Goal: Task Accomplishment & Management: Manage account settings

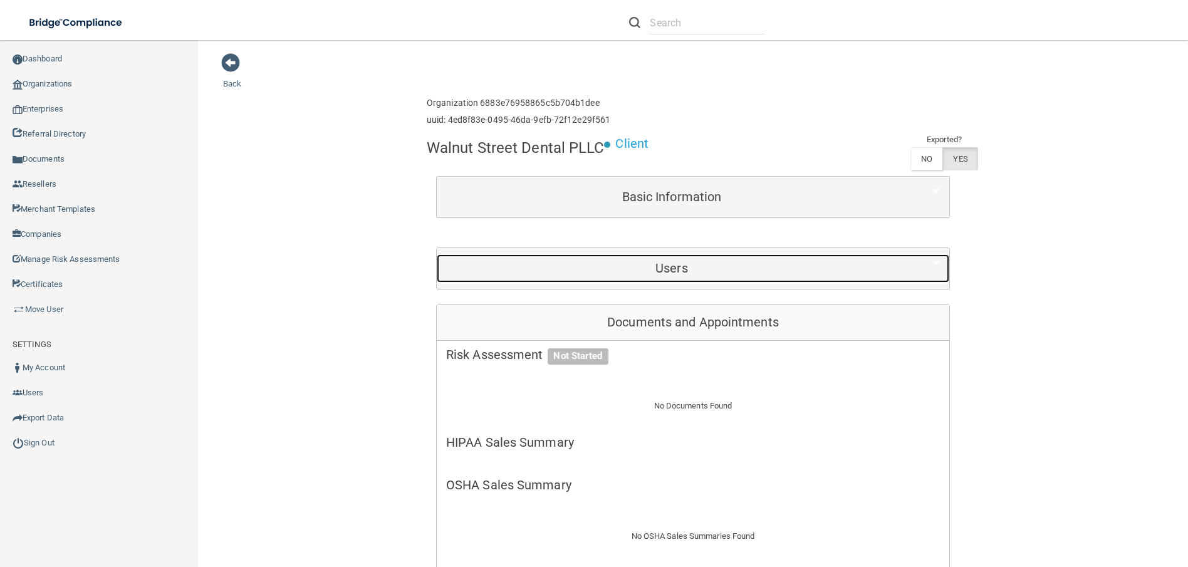
click at [644, 273] on h5 "Users" at bounding box center [671, 268] width 451 height 14
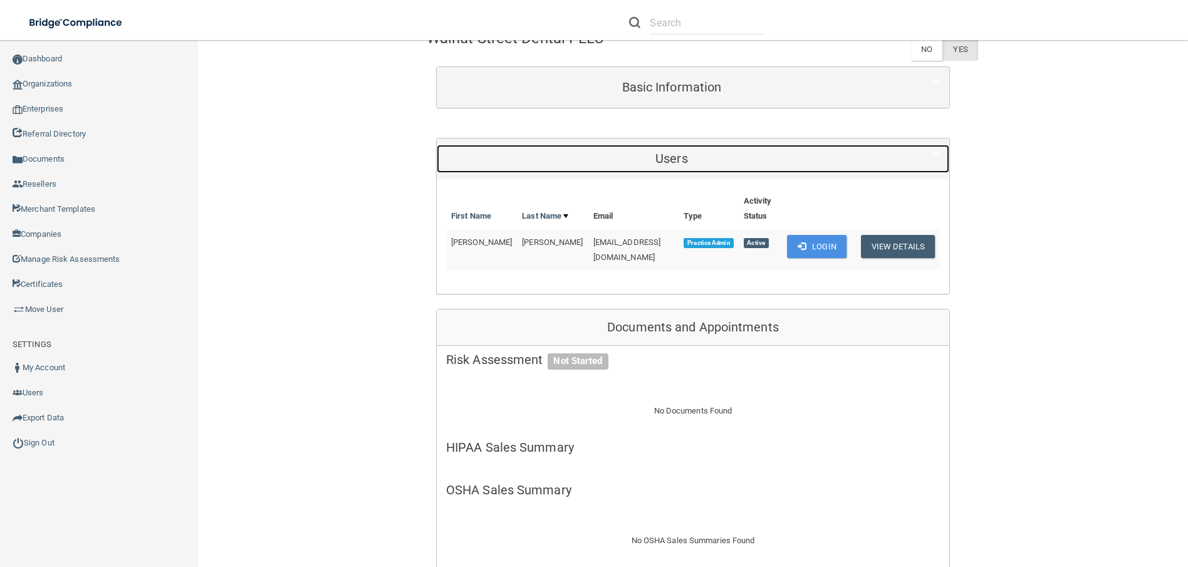
scroll to position [125, 0]
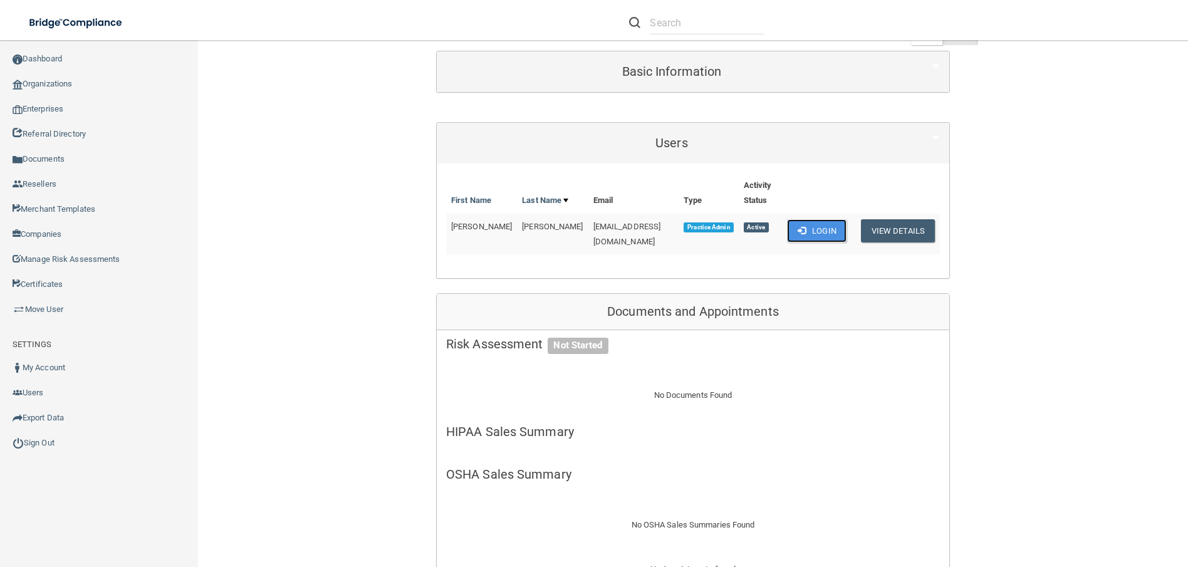
click at [815, 222] on button "Login" at bounding box center [817, 230] width 60 height 23
click at [576, 241] on div "First Name Last Name Email Type Activity Status [PERSON_NAME] [EMAIL_ADDRESS][D…" at bounding box center [693, 221] width 494 height 96
click at [892, 219] on button "View Details" at bounding box center [898, 230] width 74 height 23
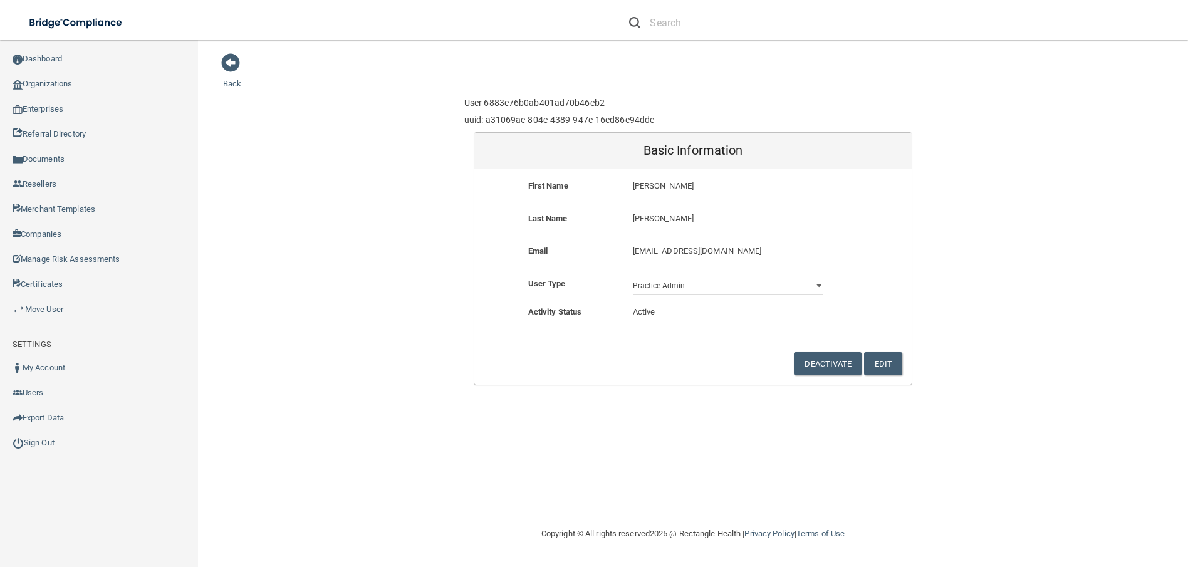
click at [662, 250] on p "[EMAIL_ADDRESS][DOMAIN_NAME]" at bounding box center [728, 251] width 190 height 15
click at [877, 355] on button "Edit" at bounding box center [883, 363] width 38 height 23
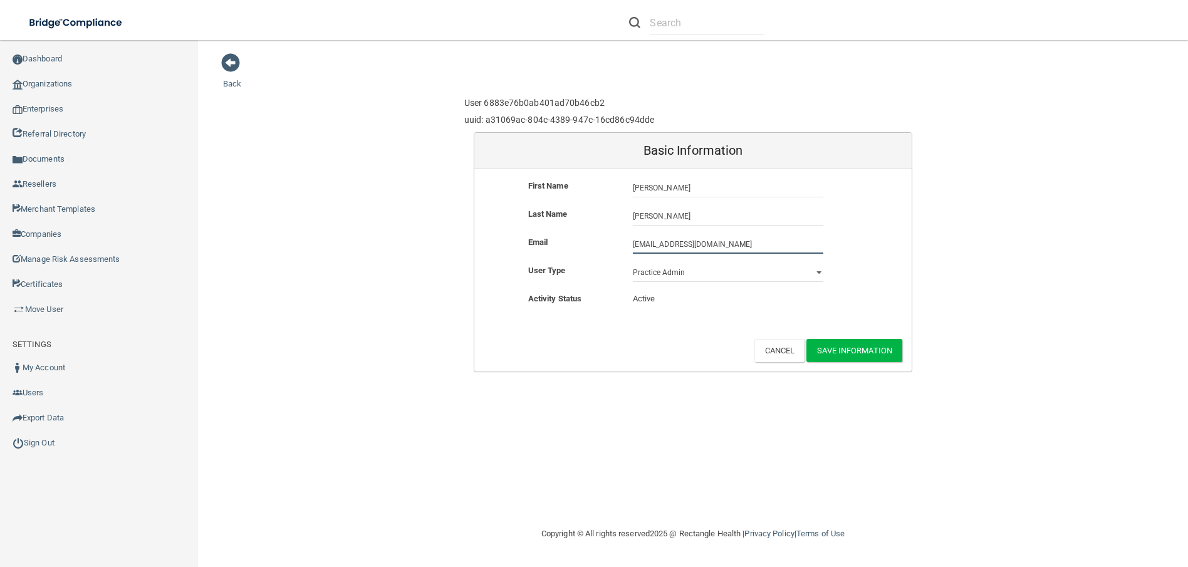
click at [711, 246] on input "[EMAIL_ADDRESS][DOMAIN_NAME]" at bounding box center [728, 244] width 190 height 19
click at [666, 242] on input "[EMAIL_ADDRESS][DOMAIN_NAME]" at bounding box center [728, 244] width 190 height 19
click at [649, 245] on input "[EMAIL_ADDRESS][DOMAIN_NAME]" at bounding box center [728, 244] width 190 height 19
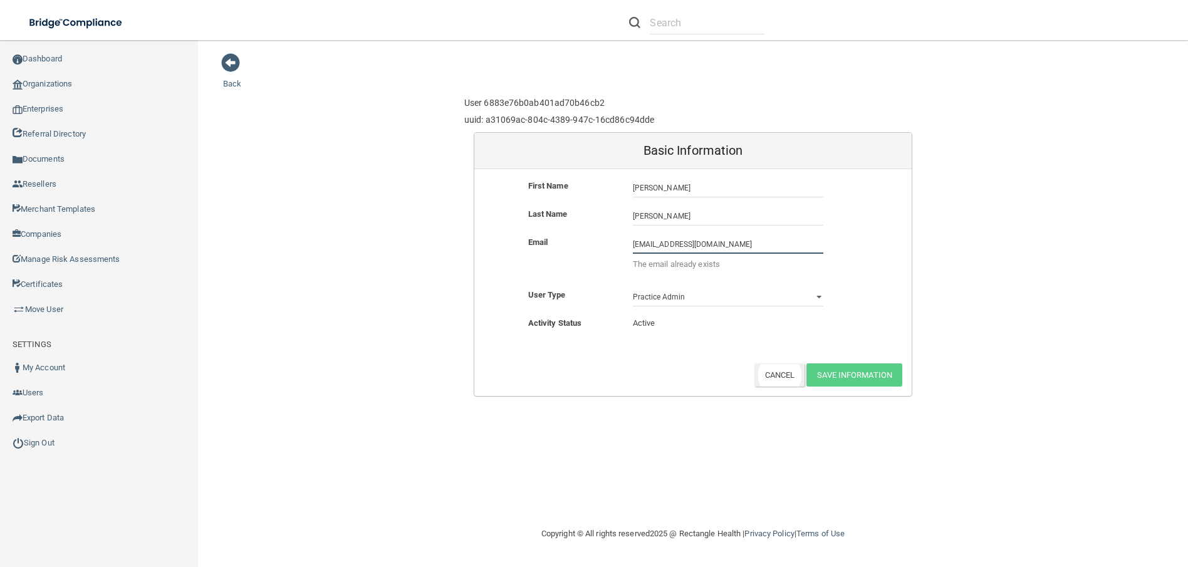
type input "[EMAIL_ADDRESS][DOMAIN_NAME]"
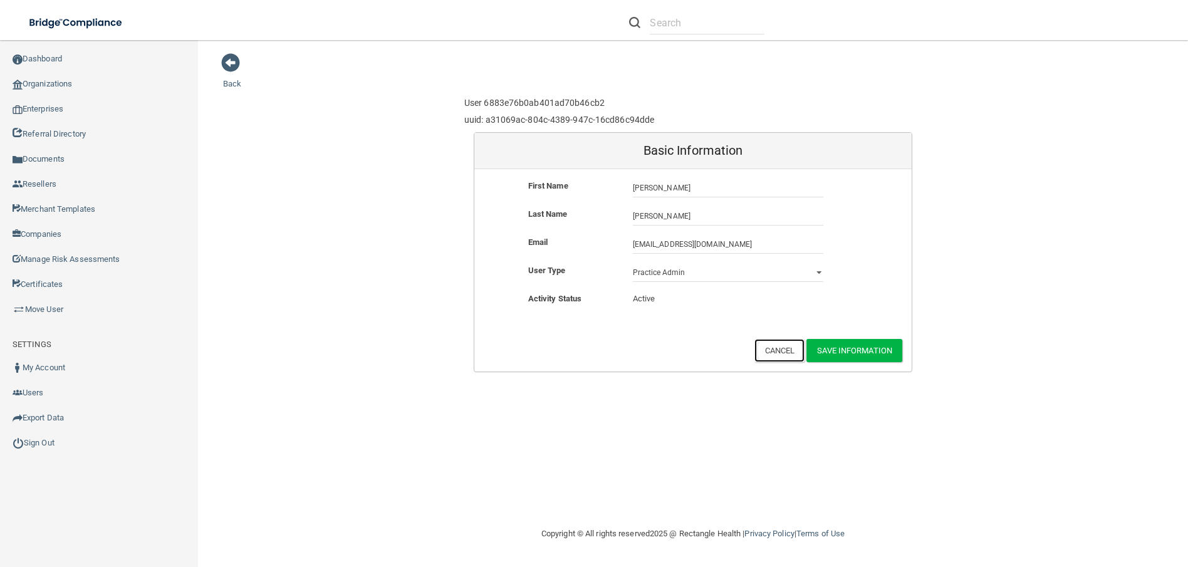
click at [778, 376] on div "Back User 6883e76b0ab401ad70b46cb2 uuid: a31069ac-804c-4389-947c-16cd86c94dde B…" at bounding box center [693, 283] width 940 height 461
click at [779, 353] on button "Cancel" at bounding box center [779, 350] width 51 height 23
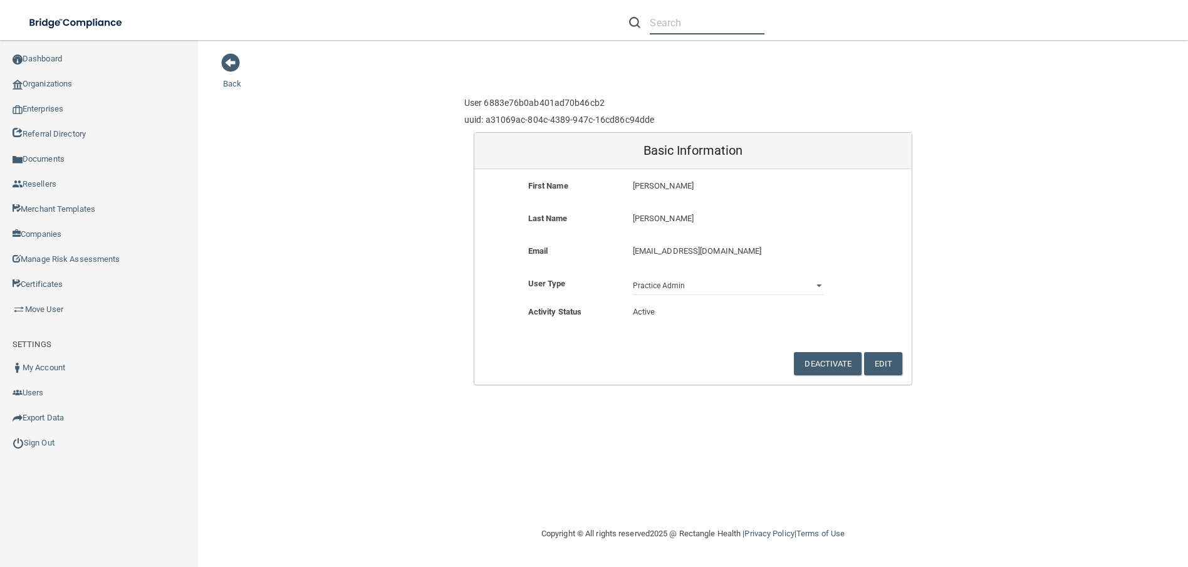
click at [685, 26] on input "text" at bounding box center [707, 22] width 115 height 23
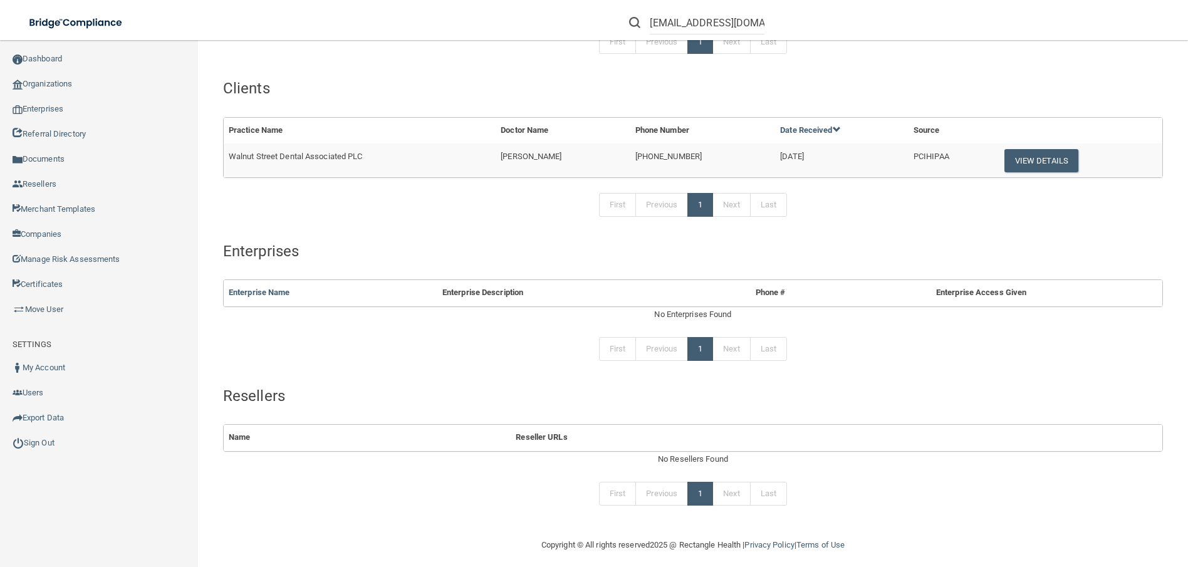
scroll to position [179, 0]
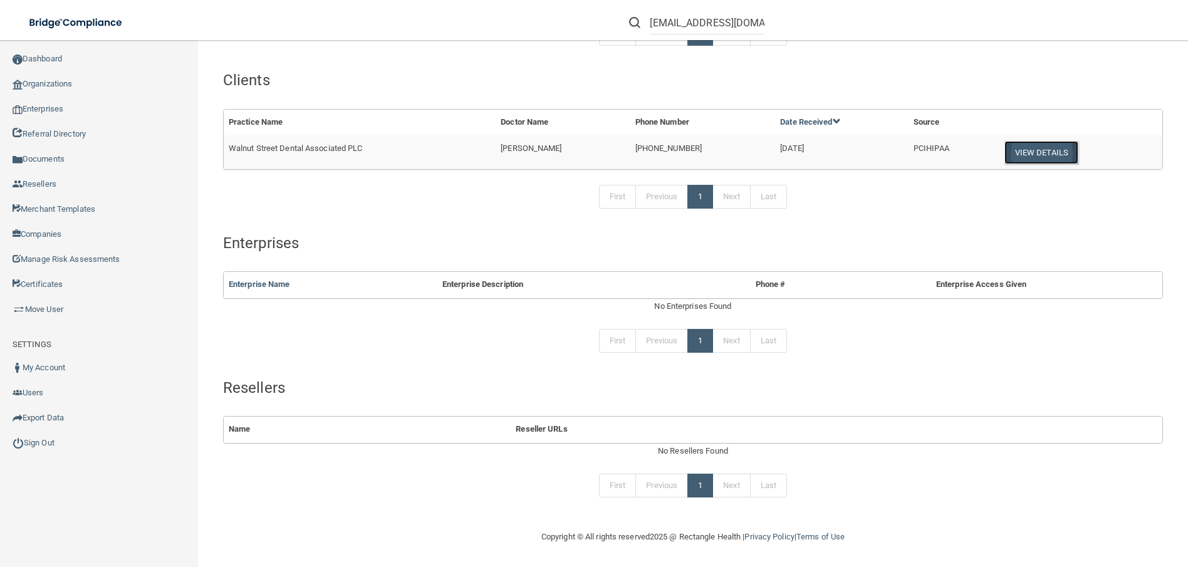
click at [1049, 156] on button "View Details" at bounding box center [1041, 152] width 74 height 23
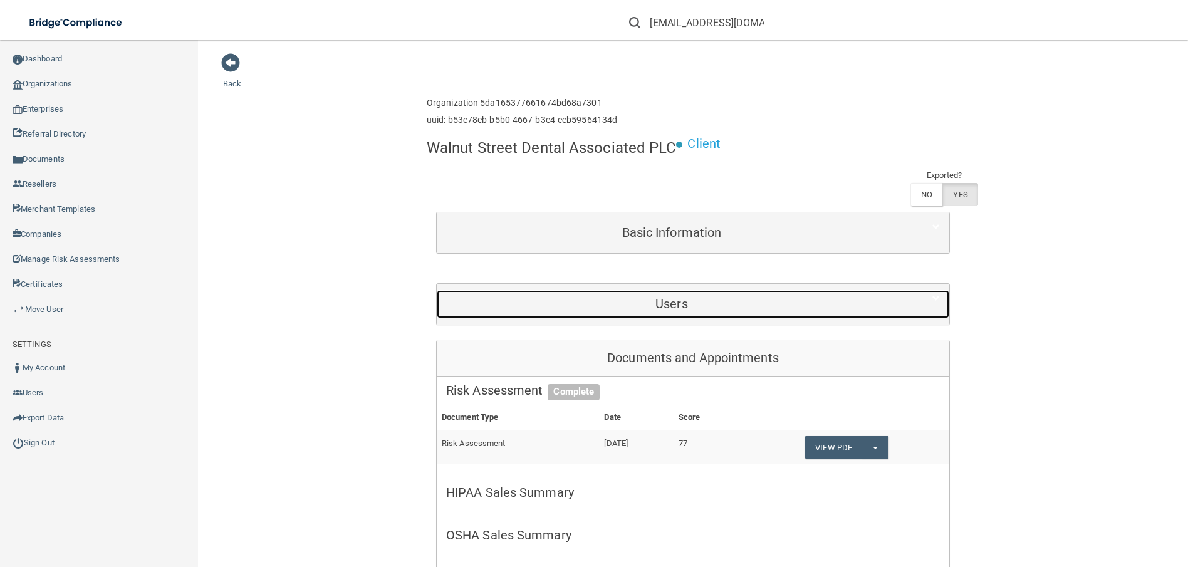
click at [645, 306] on h5 "Users" at bounding box center [671, 304] width 451 height 14
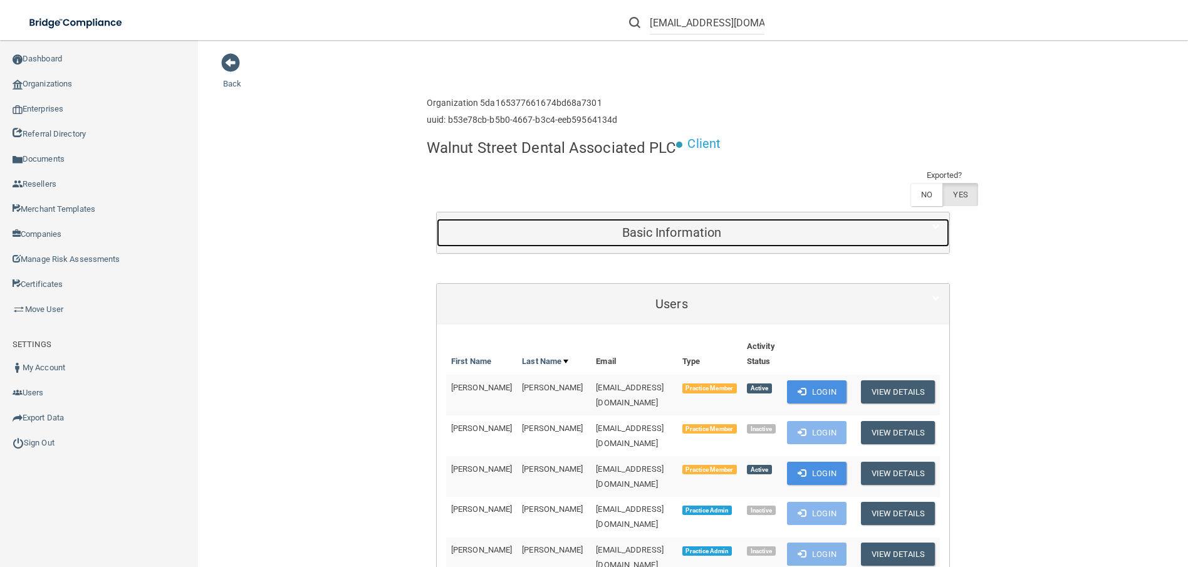
click at [668, 229] on h5 "Basic Information" at bounding box center [671, 233] width 451 height 14
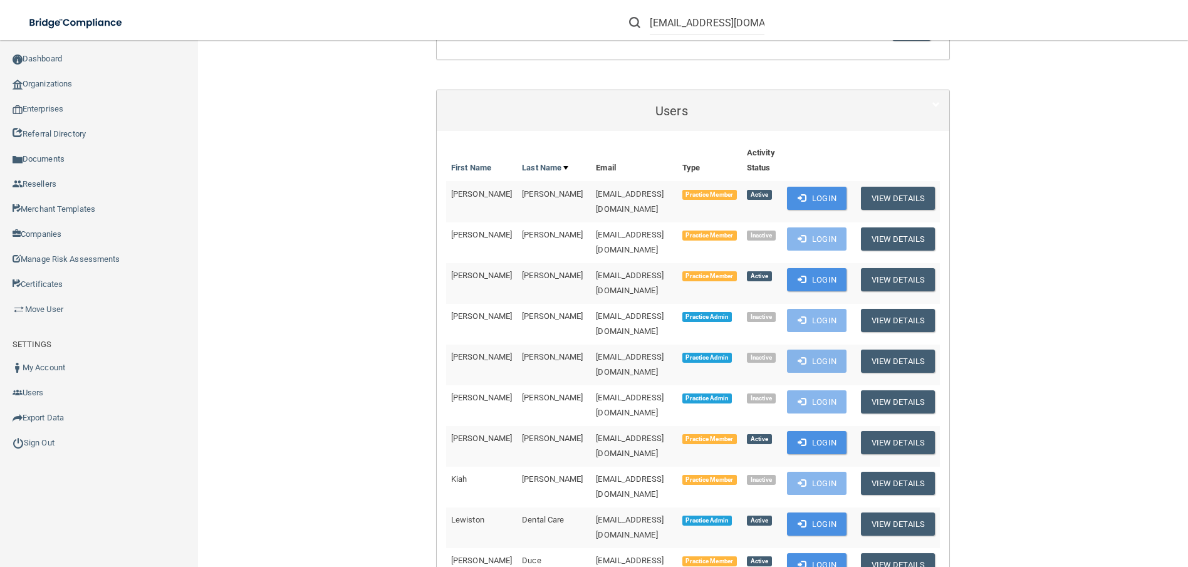
scroll to position [564, 0]
click at [459, 160] on link "First Name" at bounding box center [474, 167] width 47 height 15
drag, startPoint x: 459, startPoint y: 157, endPoint x: 459, endPoint y: 165, distance: 8.2
click at [459, 165] on link "First Name" at bounding box center [474, 167] width 47 height 15
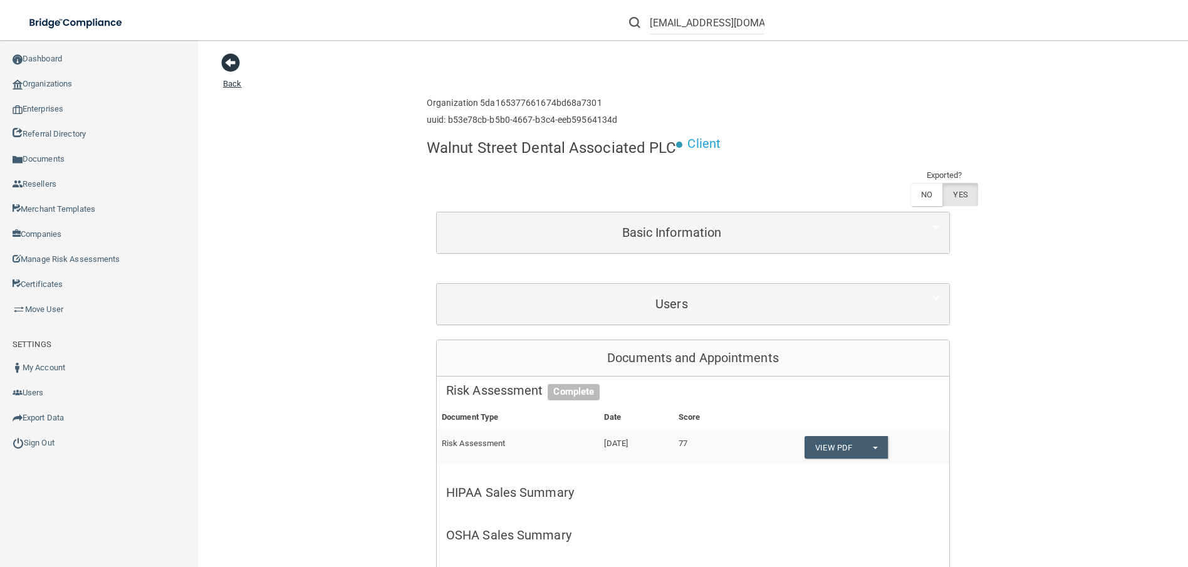
click at [230, 59] on span at bounding box center [230, 62] width 19 height 19
drag, startPoint x: 670, startPoint y: 146, endPoint x: 423, endPoint y: 143, distance: 247.5
click at [427, 143] on h4 "Walnut Street Dental Associated PLC" at bounding box center [552, 148] width 250 height 16
drag, startPoint x: 423, startPoint y: 143, endPoint x: 433, endPoint y: 140, distance: 10.3
copy h4 "Walnut Street Dental Associated PLC"
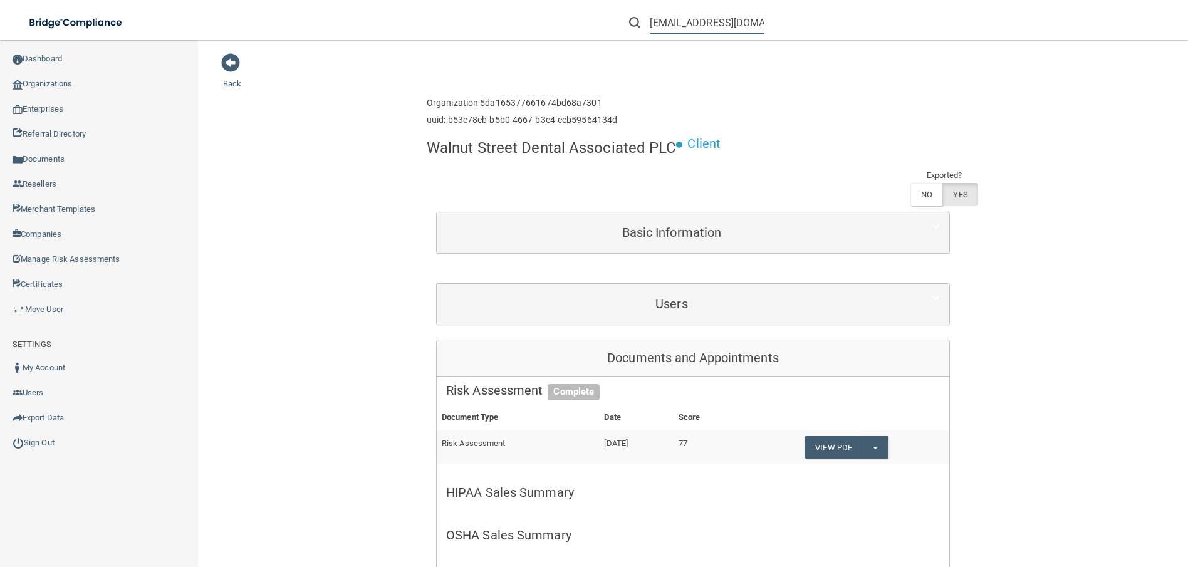
drag, startPoint x: 758, startPoint y: 21, endPoint x: 634, endPoint y: 36, distance: 124.3
click at [634, 36] on li "[EMAIL_ADDRESS][DOMAIN_NAME]" at bounding box center [697, 22] width 154 height 45
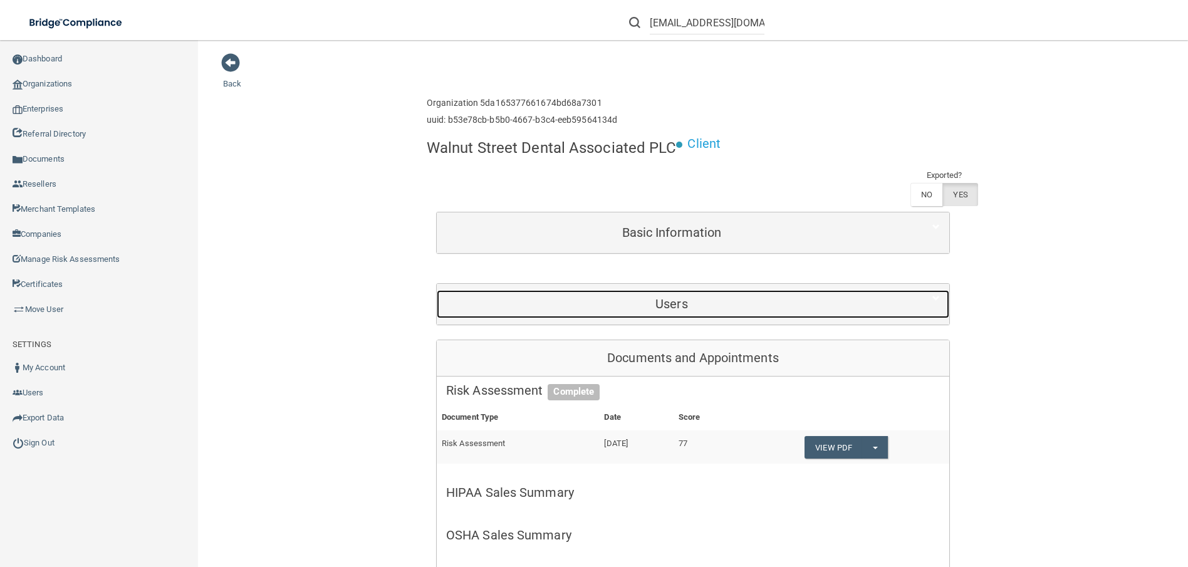
drag, startPoint x: 672, startPoint y: 19, endPoint x: 616, endPoint y: 311, distance: 297.4
click at [616, 314] on div "Users" at bounding box center [672, 304] width 470 height 28
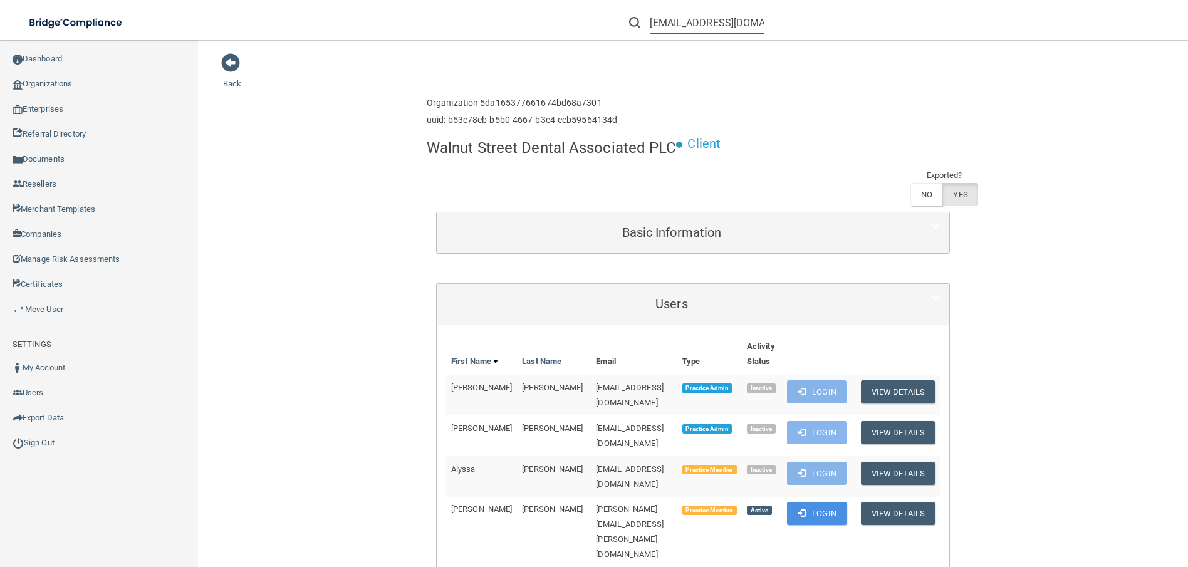
paste input "Walnut Street Dental Associated PLC"
click at [746, 17] on input "Walnut Street Dental Associated PLC" at bounding box center [707, 22] width 115 height 23
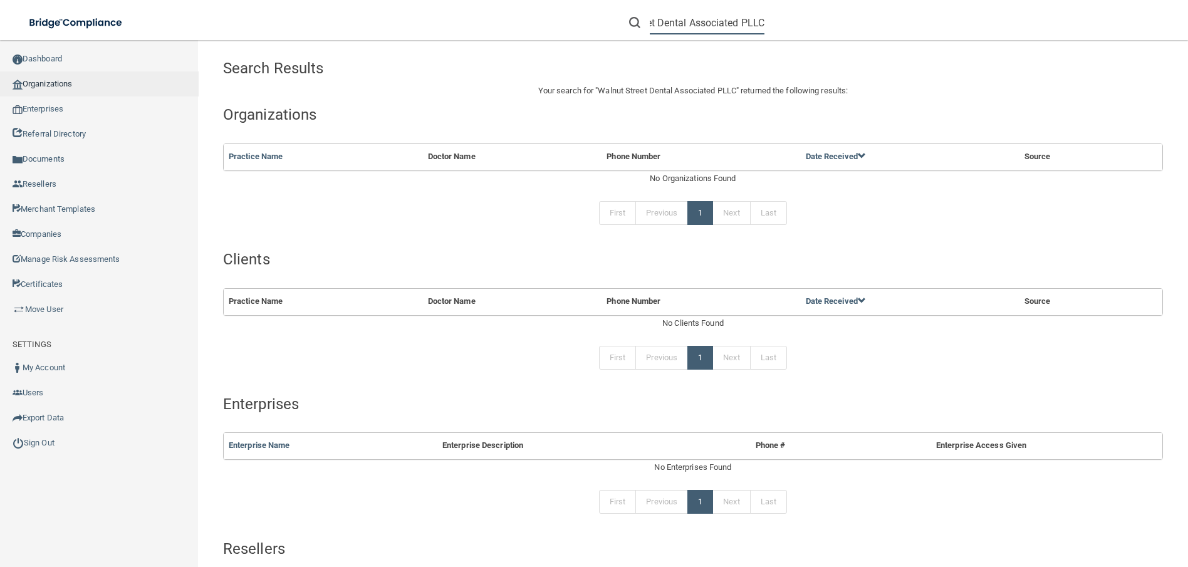
type input "Walnut Street Dental Associated PLLC"
click at [41, 76] on link "Organizations" at bounding box center [99, 83] width 199 height 25
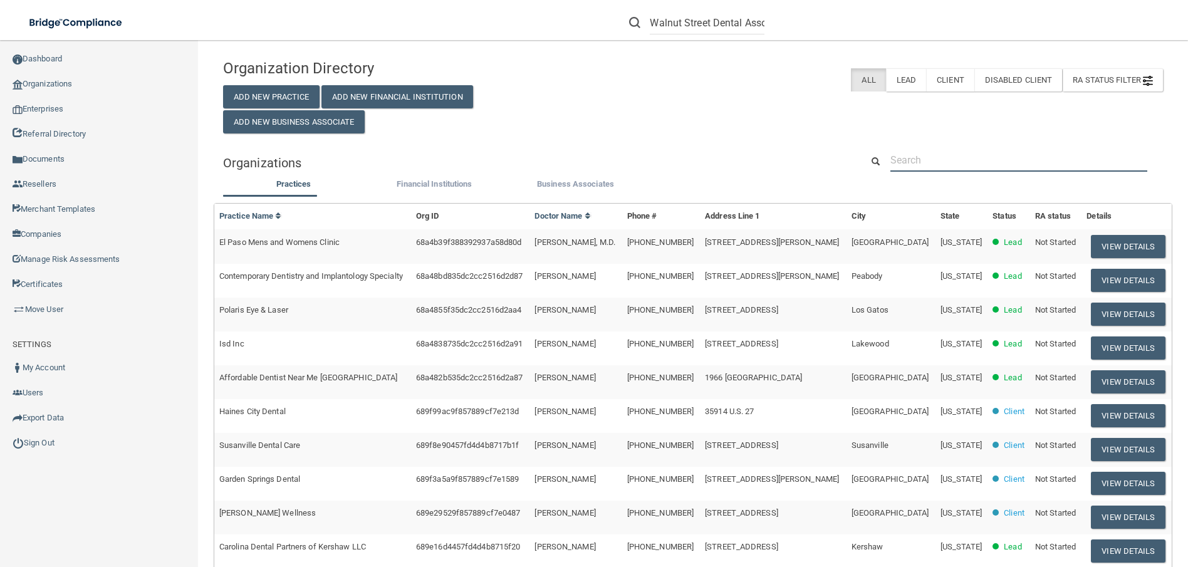
click at [915, 158] on input "text" at bounding box center [1018, 160] width 257 height 23
paste input "Walnut Street Dental Associated PLC"
type input "Walnut Street Dental Associated PLC"
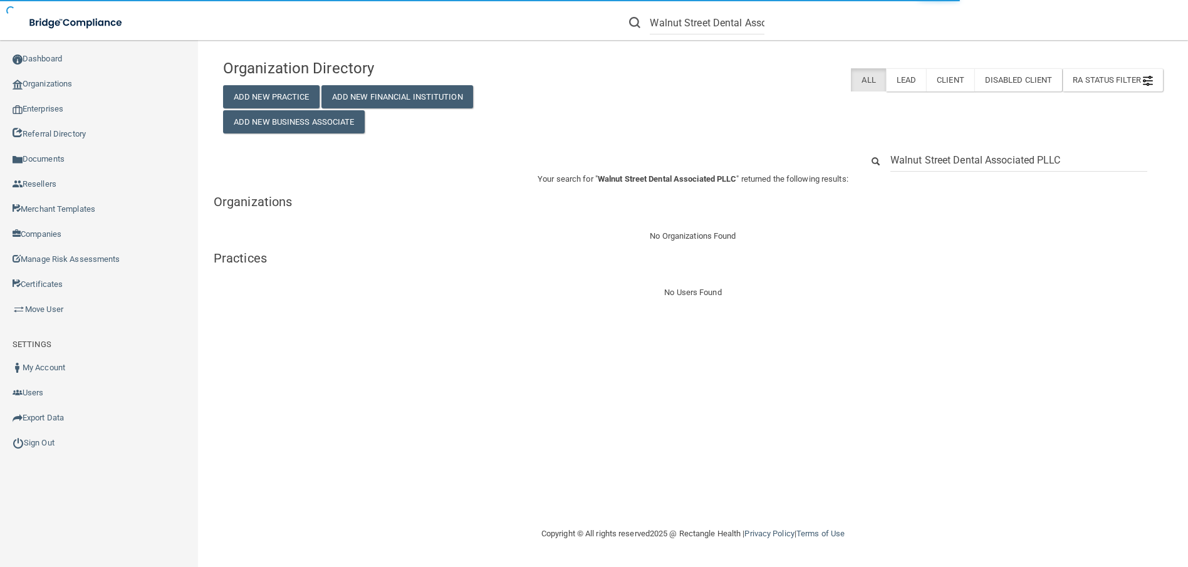
type input "Walnut Street Dental Associated PLLC"
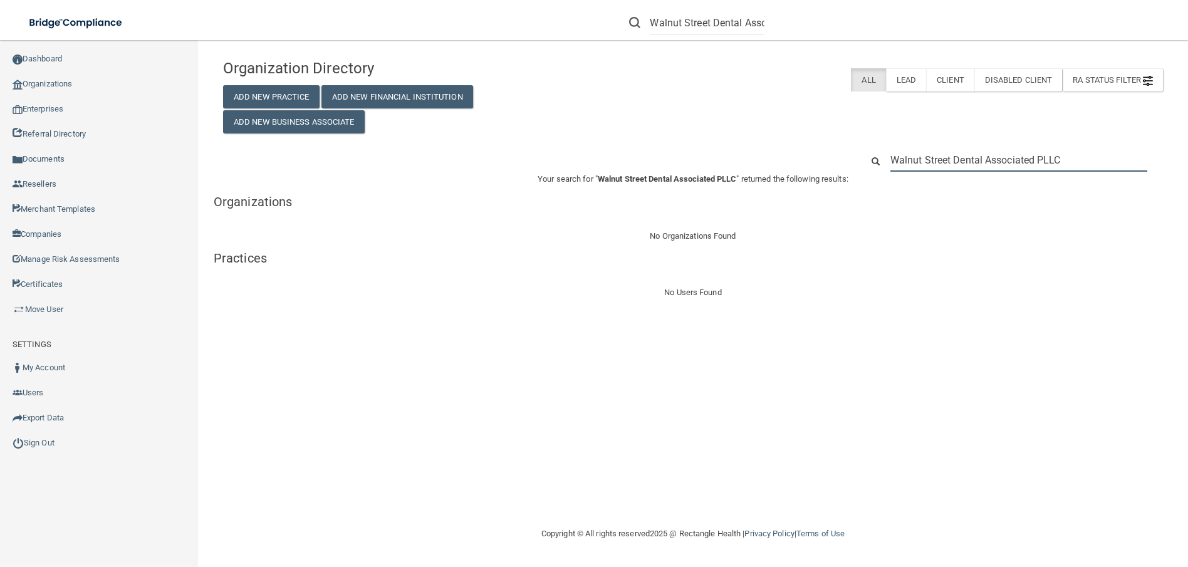
drag, startPoint x: 1041, startPoint y: 153, endPoint x: 897, endPoint y: 153, distance: 144.7
click at [897, 153] on input "Walnut Street Dental Associated PLLC" at bounding box center [1018, 160] width 257 height 23
type input "W"
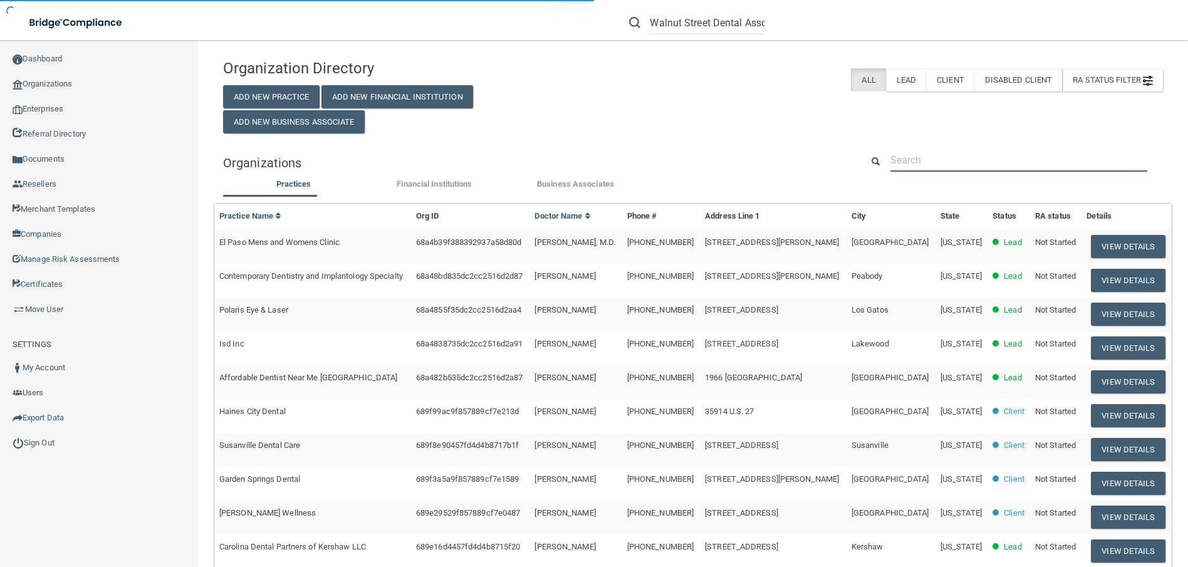
type input "Walnut Street Dental"
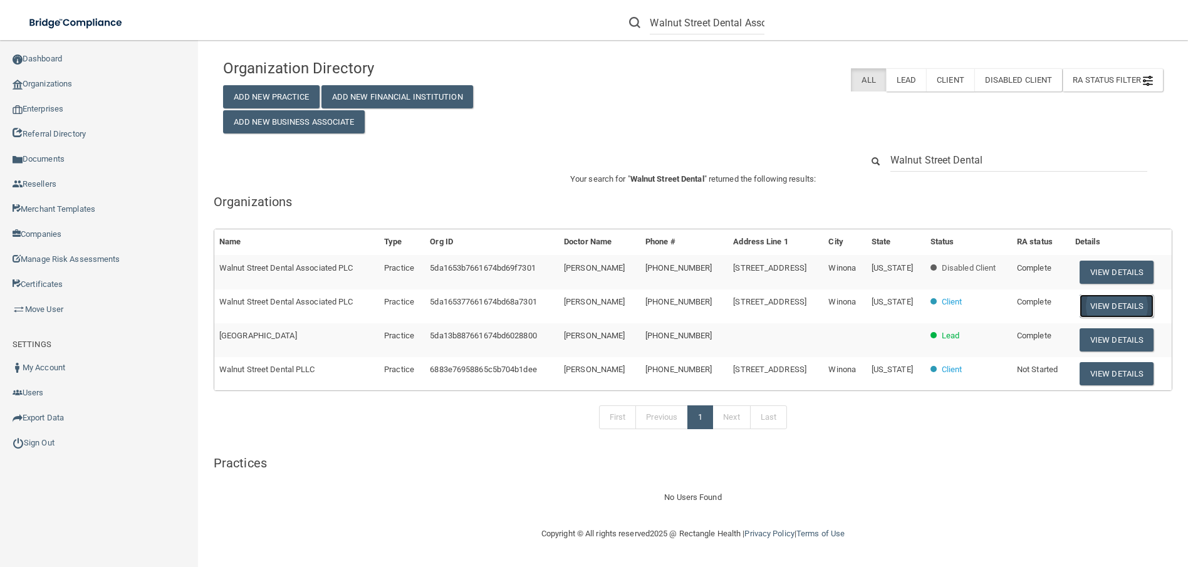
click at [1102, 305] on button "View Details" at bounding box center [1117, 305] width 74 height 23
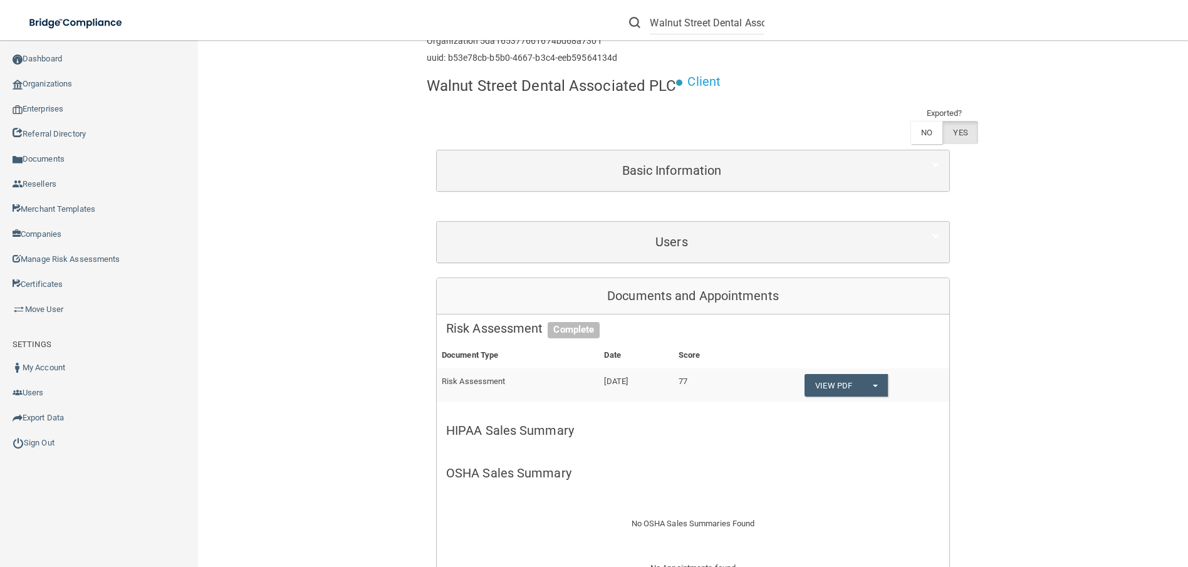
scroll to position [63, 0]
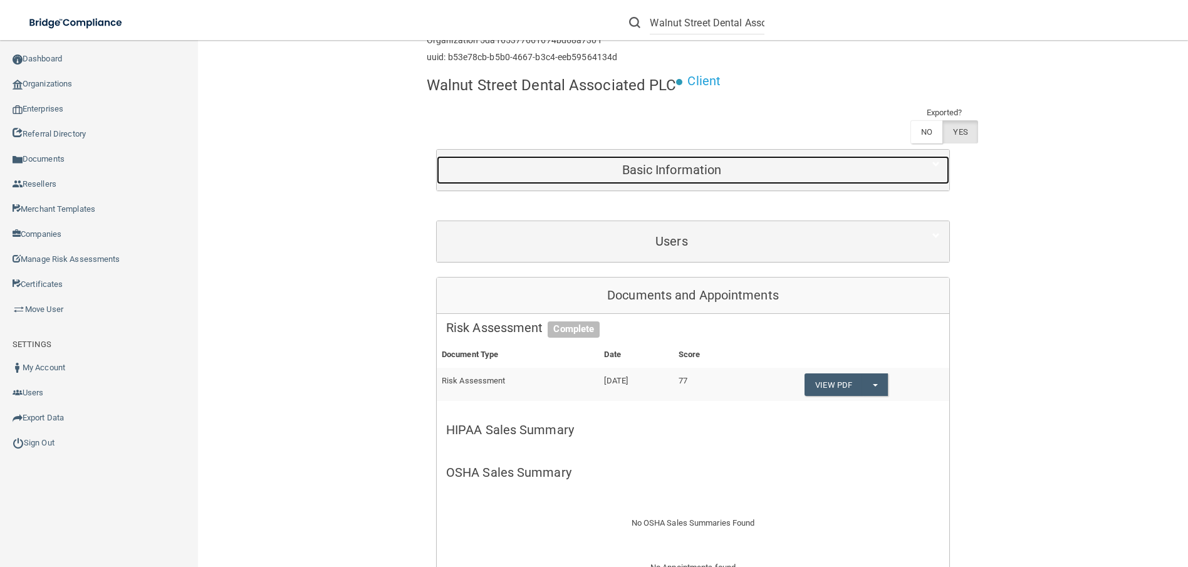
click at [632, 174] on h5 "Basic Information" at bounding box center [671, 170] width 451 height 14
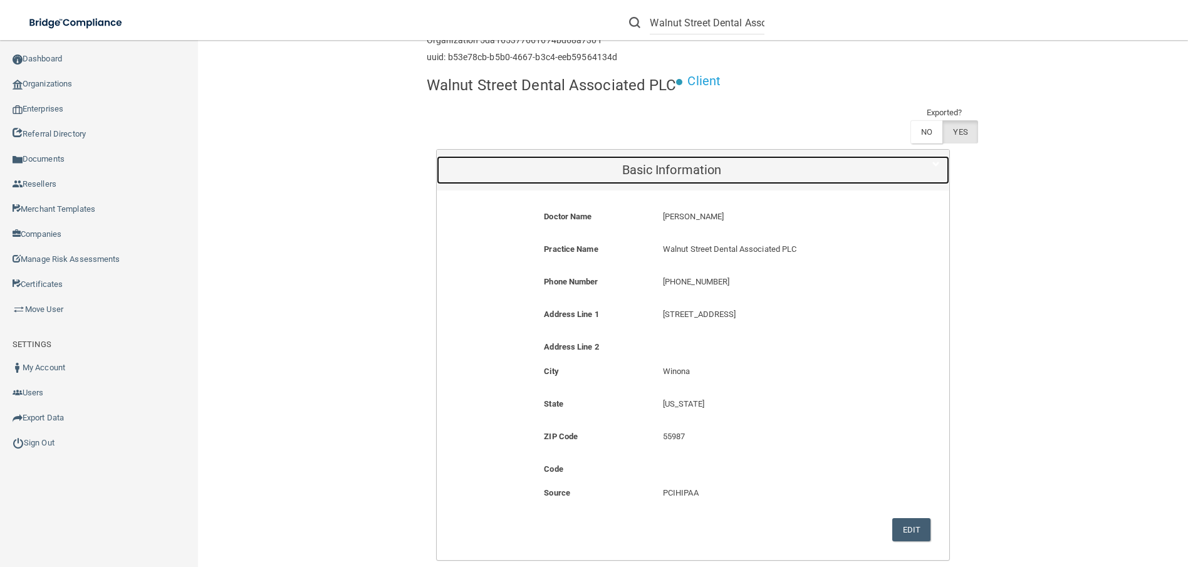
click at [632, 174] on h5 "Basic Information" at bounding box center [671, 170] width 451 height 14
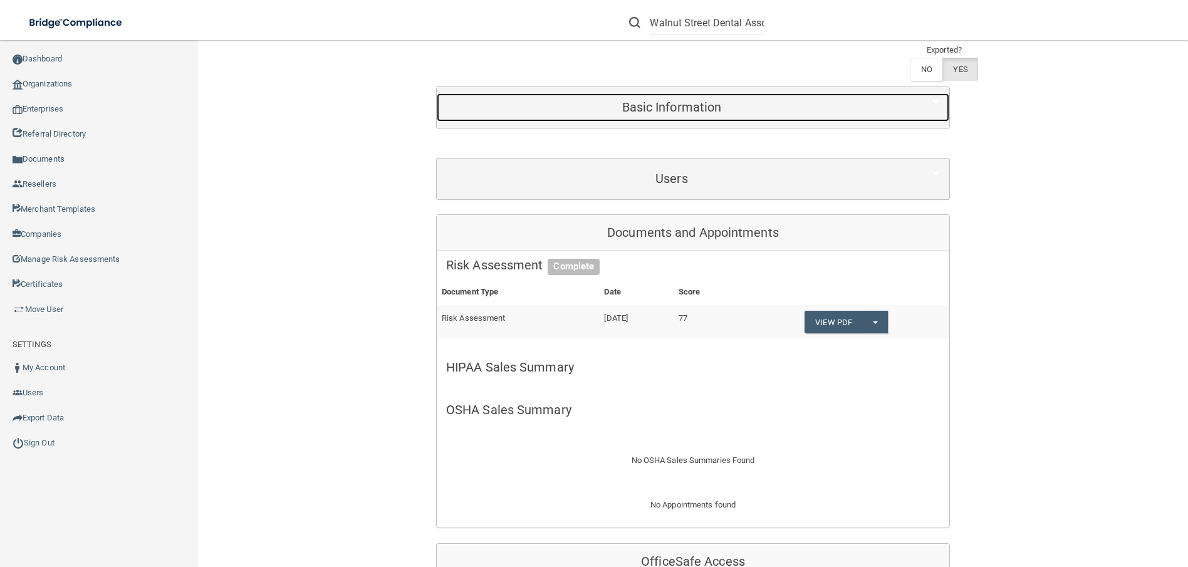
scroll to position [188, 0]
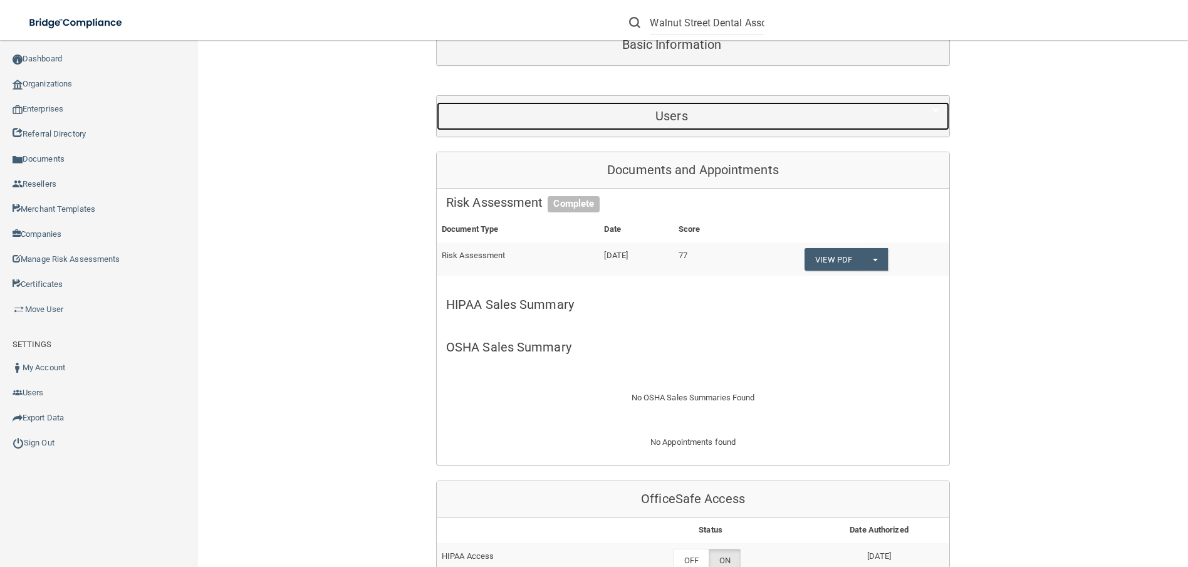
click at [617, 120] on h5 "Users" at bounding box center [671, 116] width 451 height 14
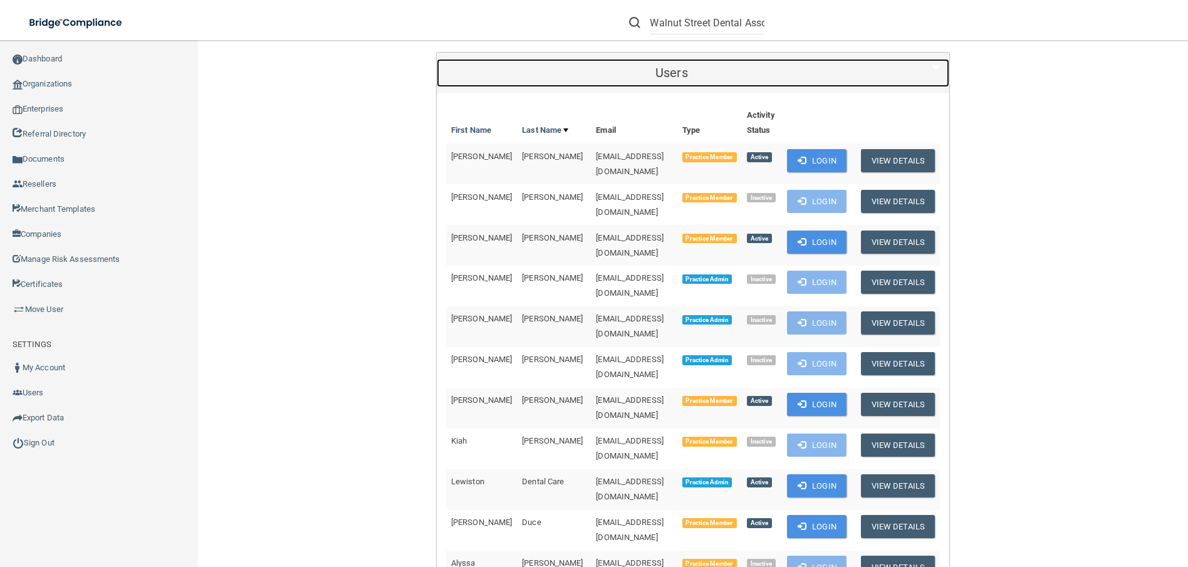
scroll to position [63, 0]
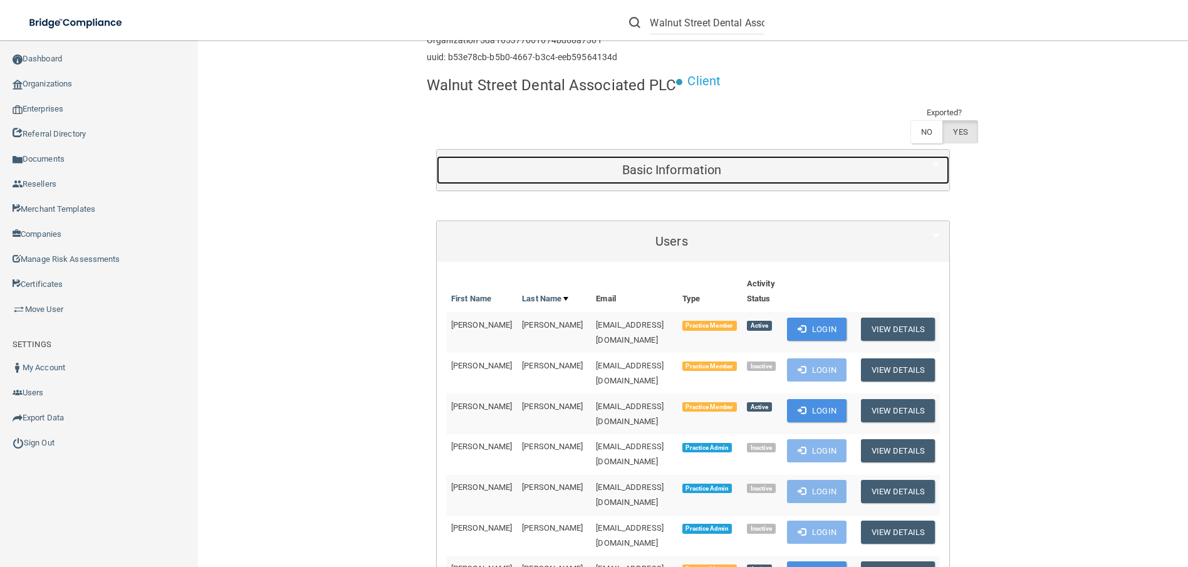
click at [660, 172] on h5 "Basic Information" at bounding box center [671, 170] width 451 height 14
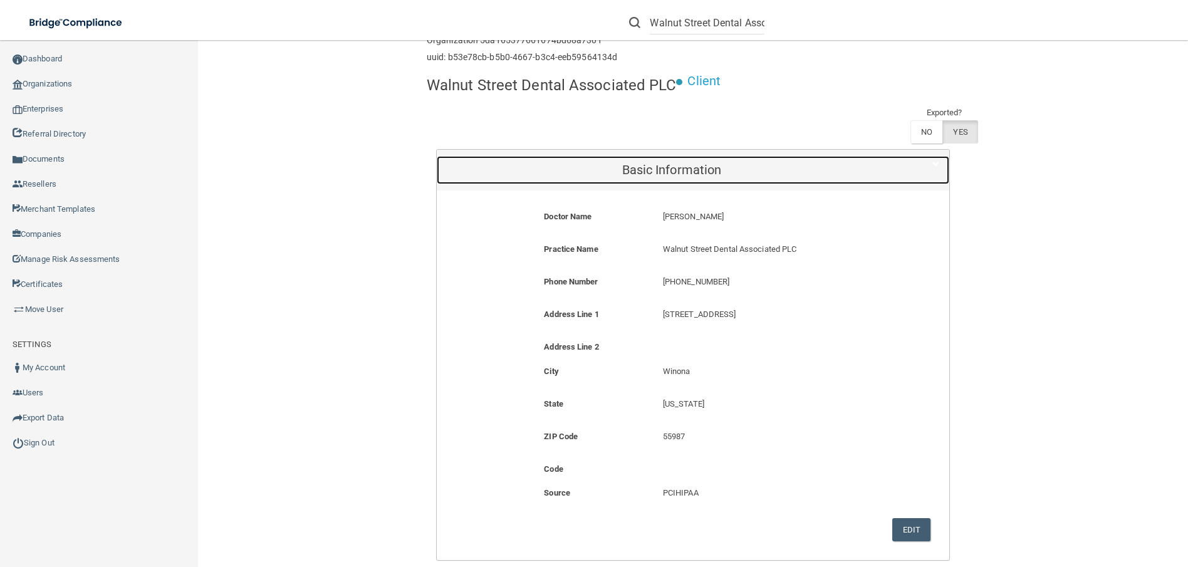
click at [661, 172] on h5 "Basic Information" at bounding box center [671, 170] width 451 height 14
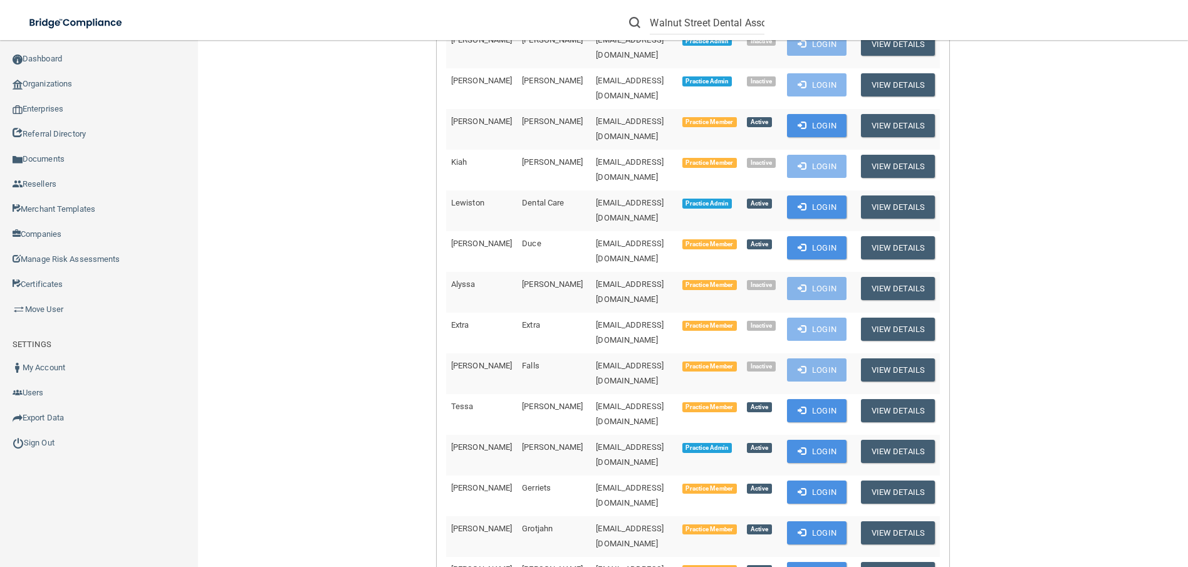
scroll to position [376, 0]
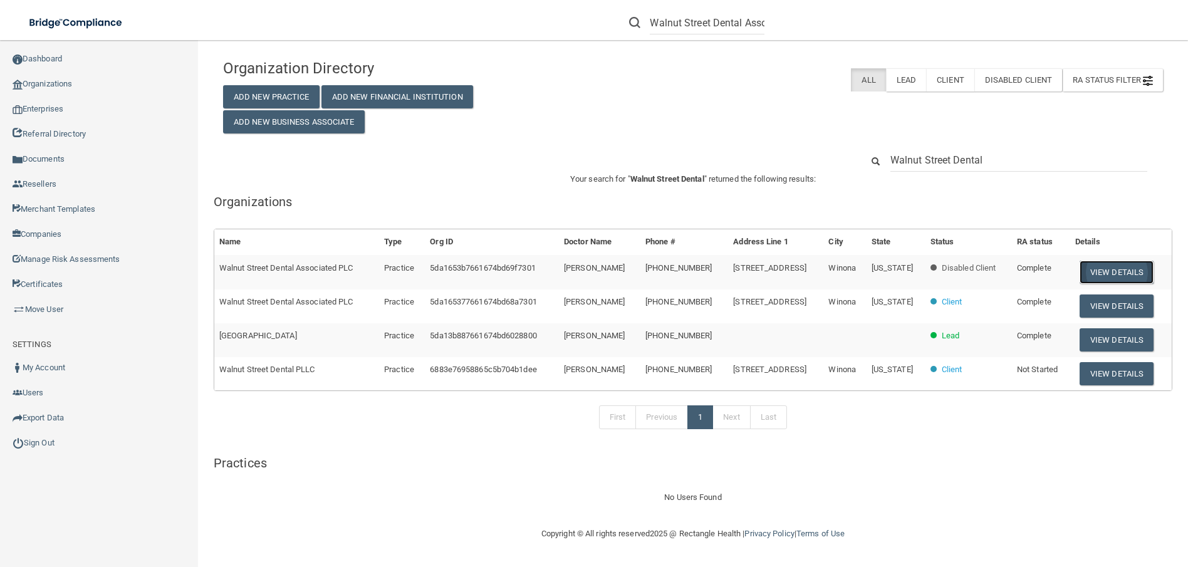
click at [1126, 269] on button "View Details" at bounding box center [1117, 272] width 74 height 23
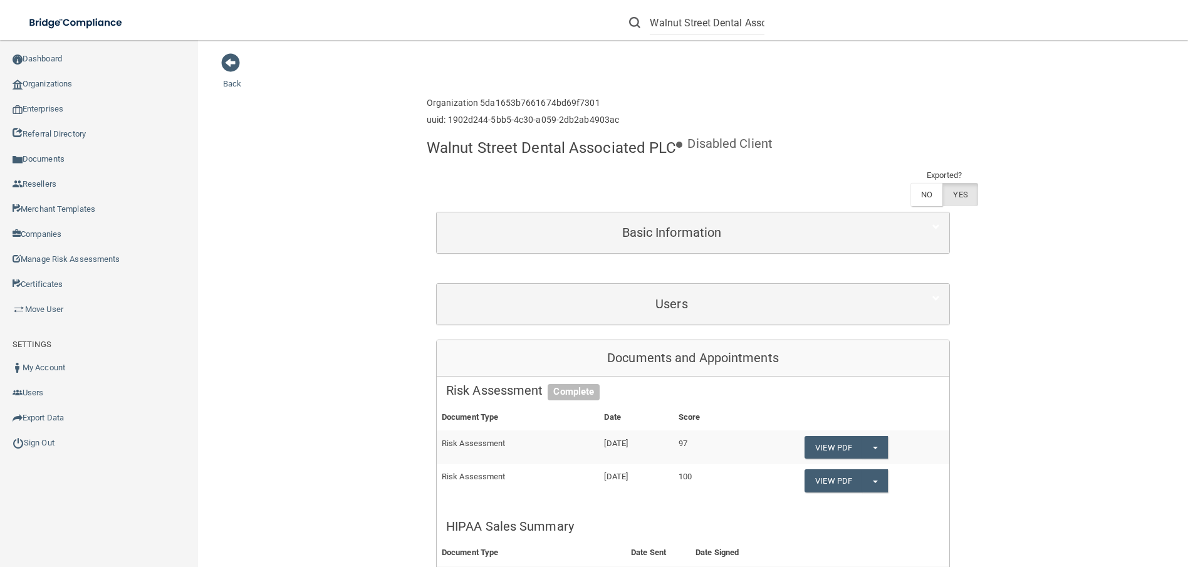
click at [623, 286] on div "Users" at bounding box center [693, 304] width 513 height 41
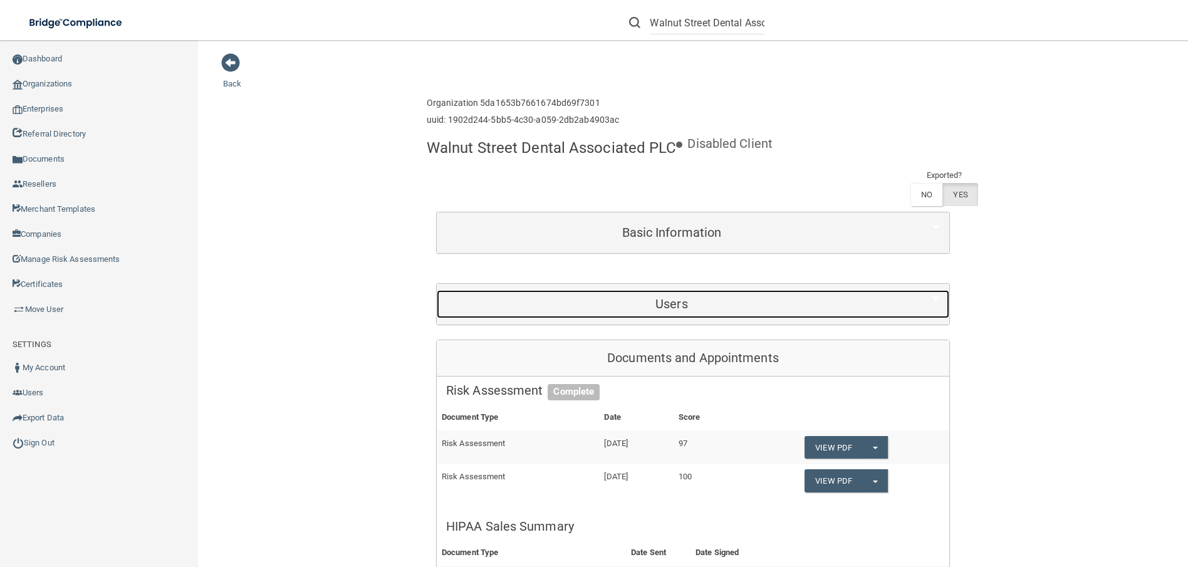
click at [635, 304] on h5 "Users" at bounding box center [671, 304] width 451 height 14
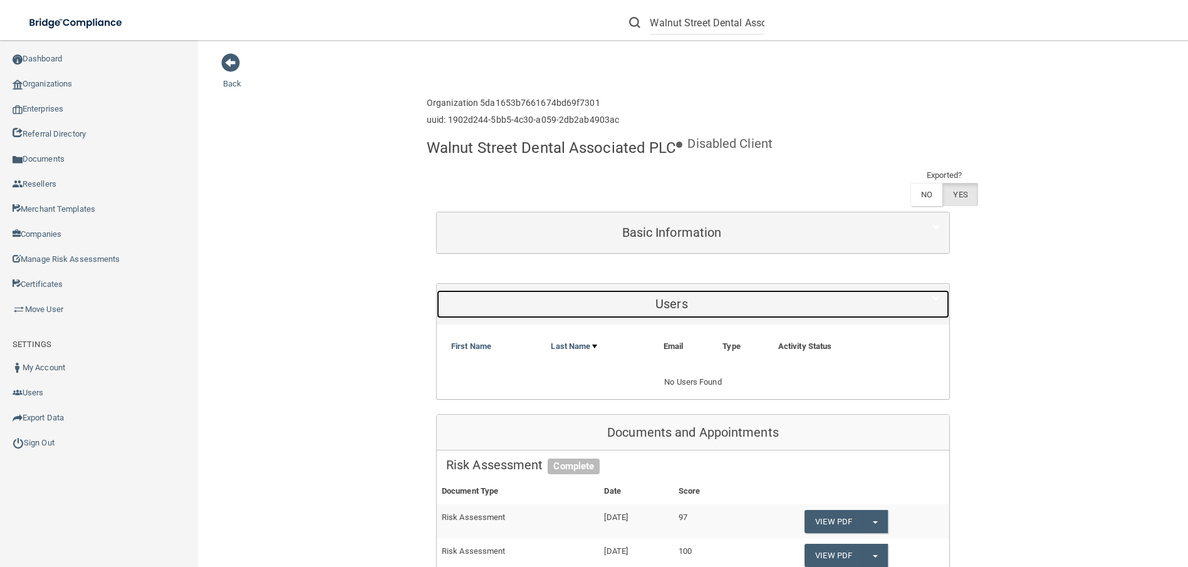
click at [652, 301] on h5 "Users" at bounding box center [671, 304] width 451 height 14
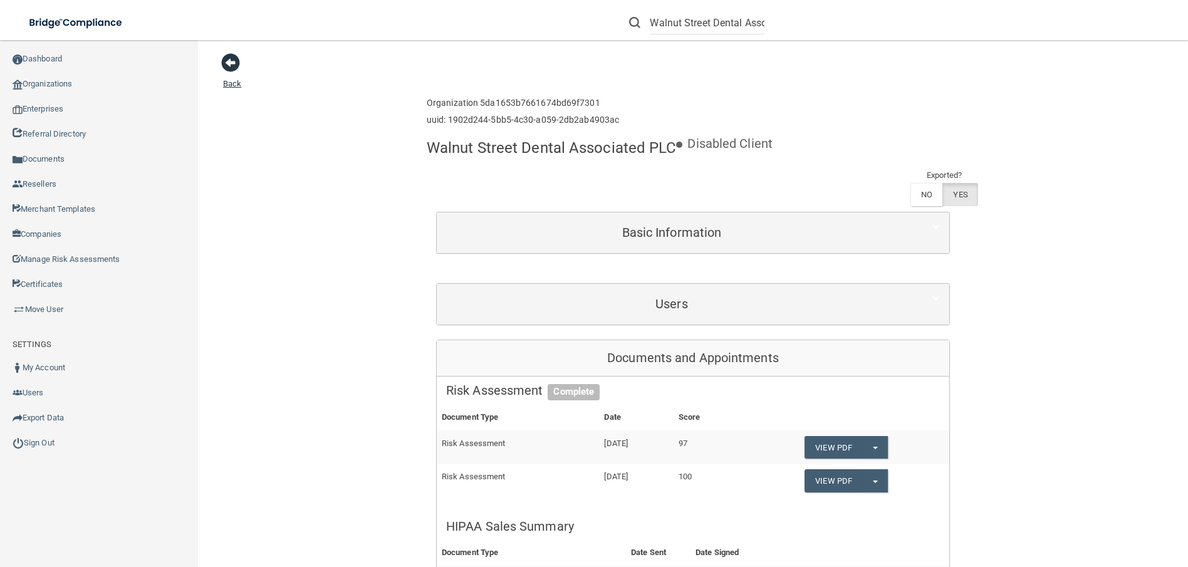
click at [229, 56] on span at bounding box center [230, 62] width 19 height 19
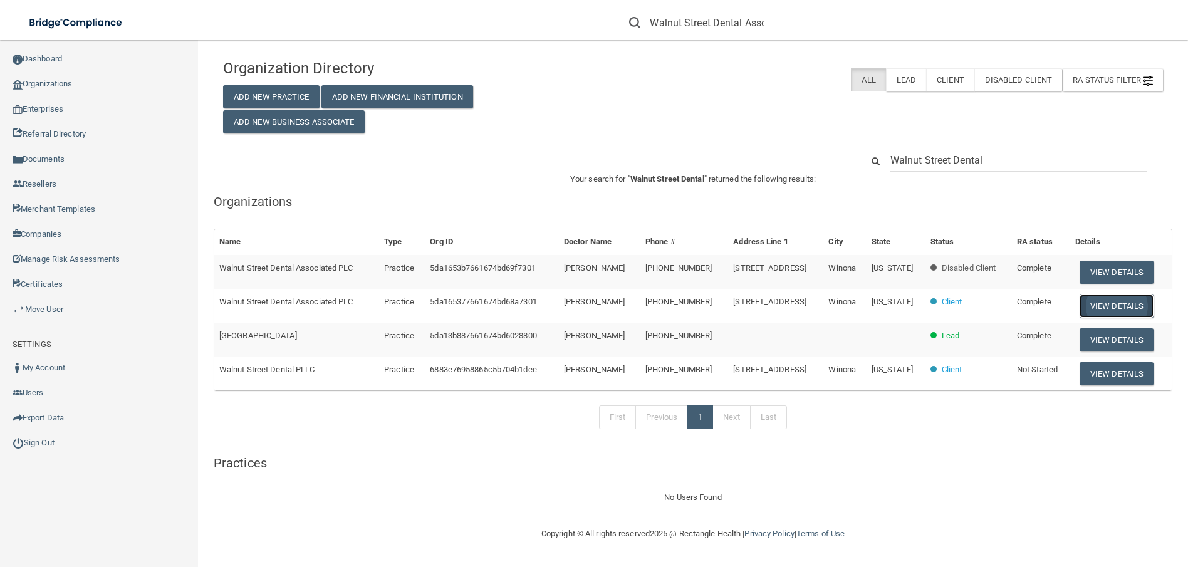
click at [1105, 301] on button "View Details" at bounding box center [1117, 305] width 74 height 23
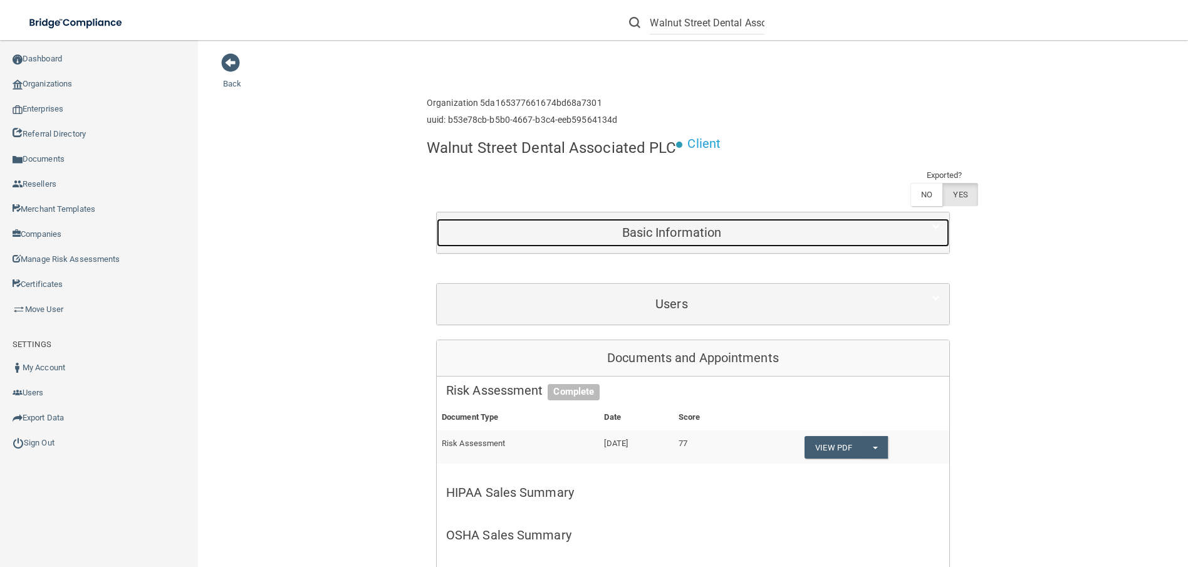
click at [665, 239] on h5 "Basic Information" at bounding box center [671, 233] width 451 height 14
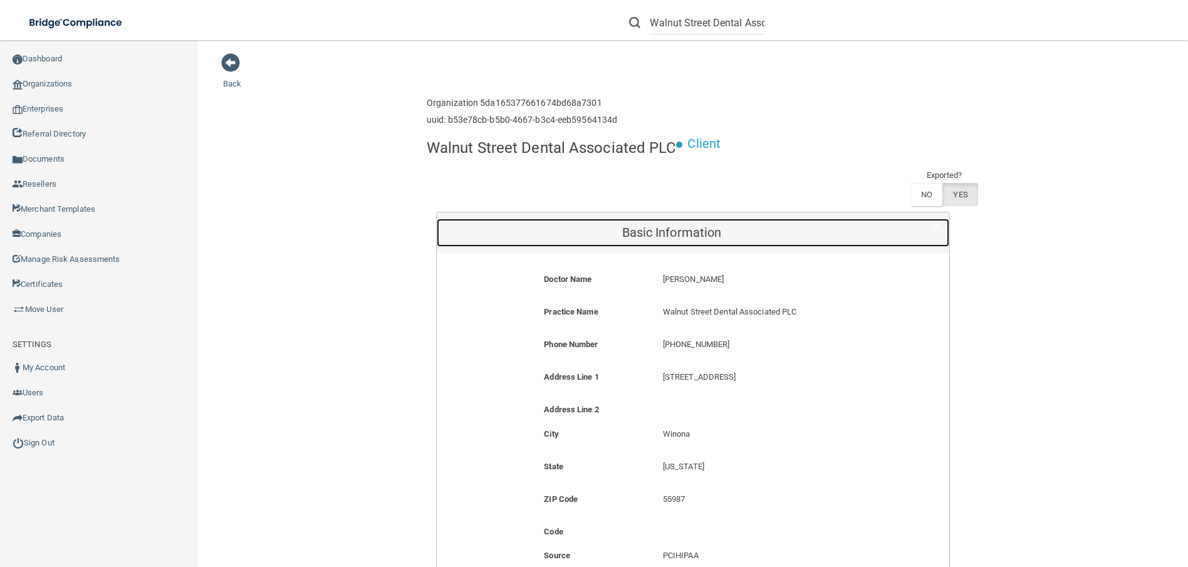
click at [666, 227] on h5 "Basic Information" at bounding box center [671, 233] width 451 height 14
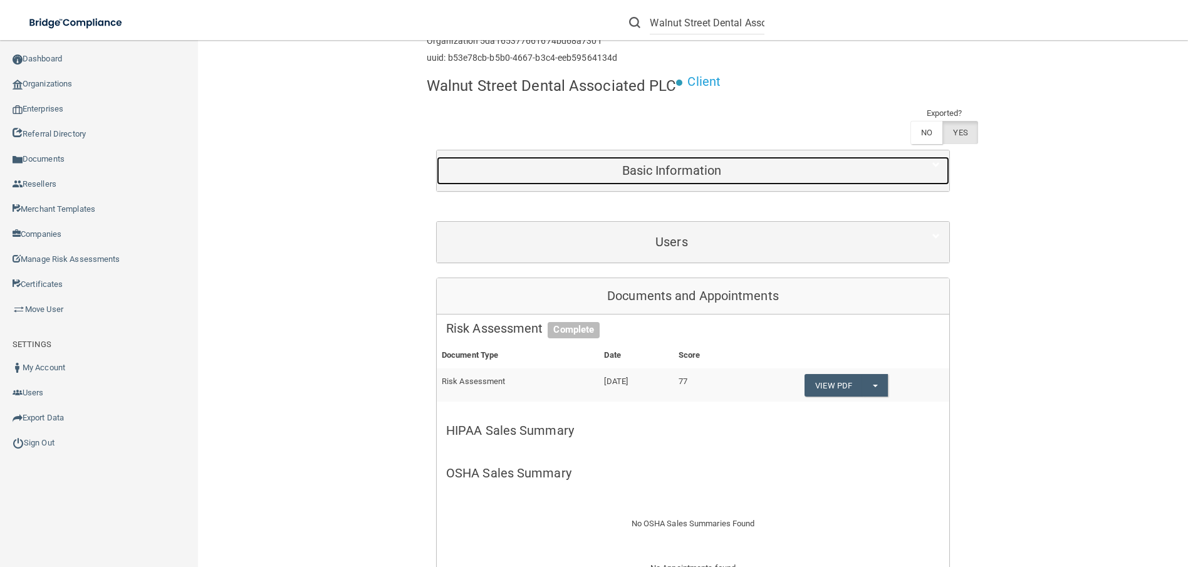
scroll to position [63, 0]
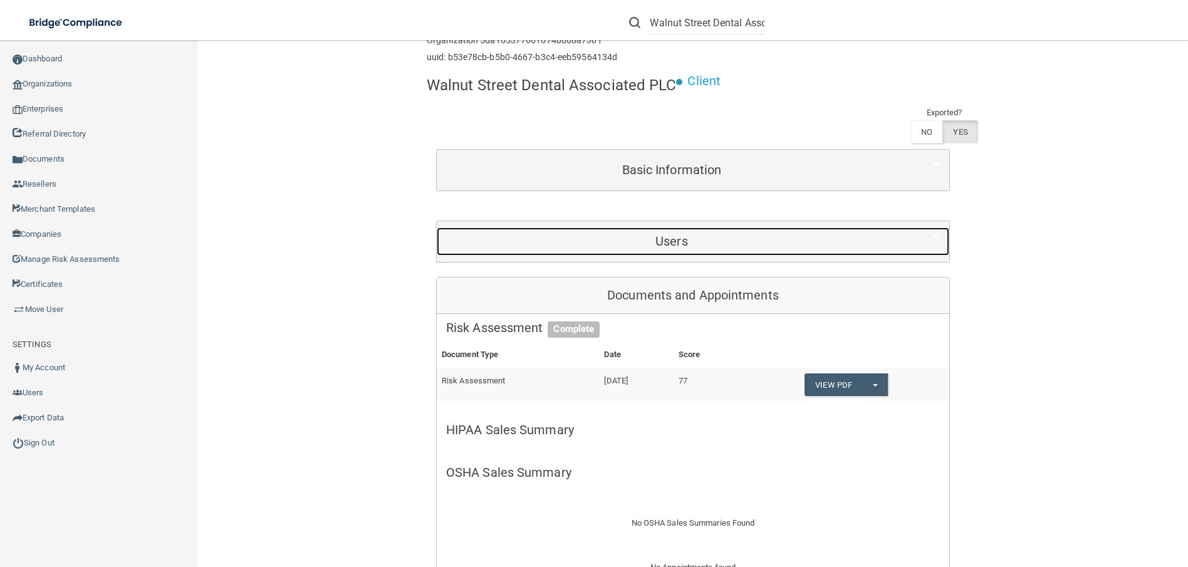
click at [664, 244] on h5 "Users" at bounding box center [671, 241] width 451 height 14
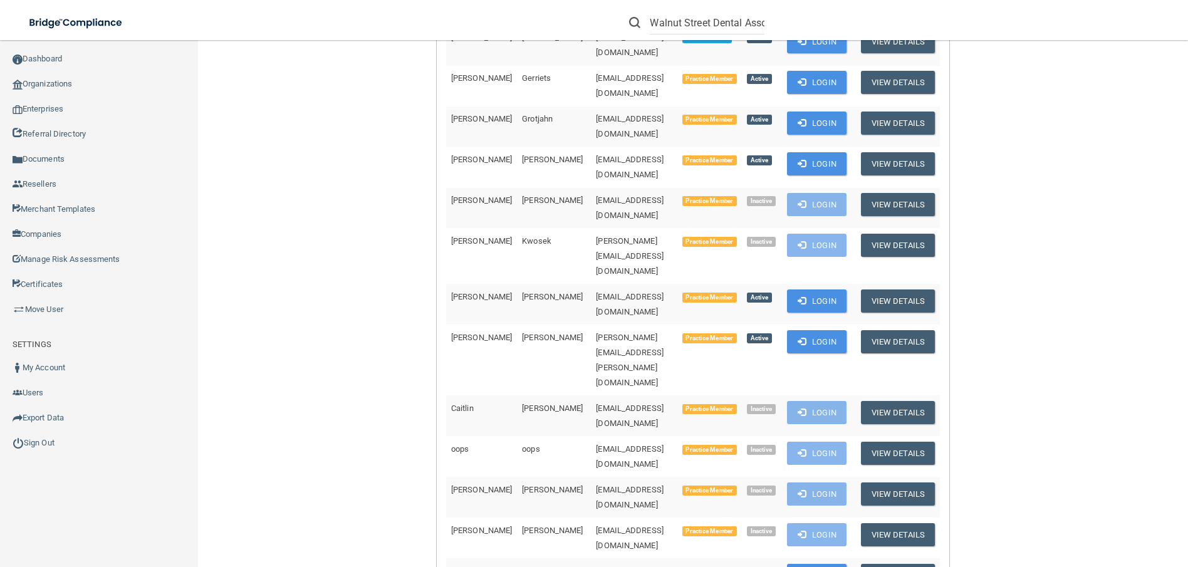
scroll to position [940, 0]
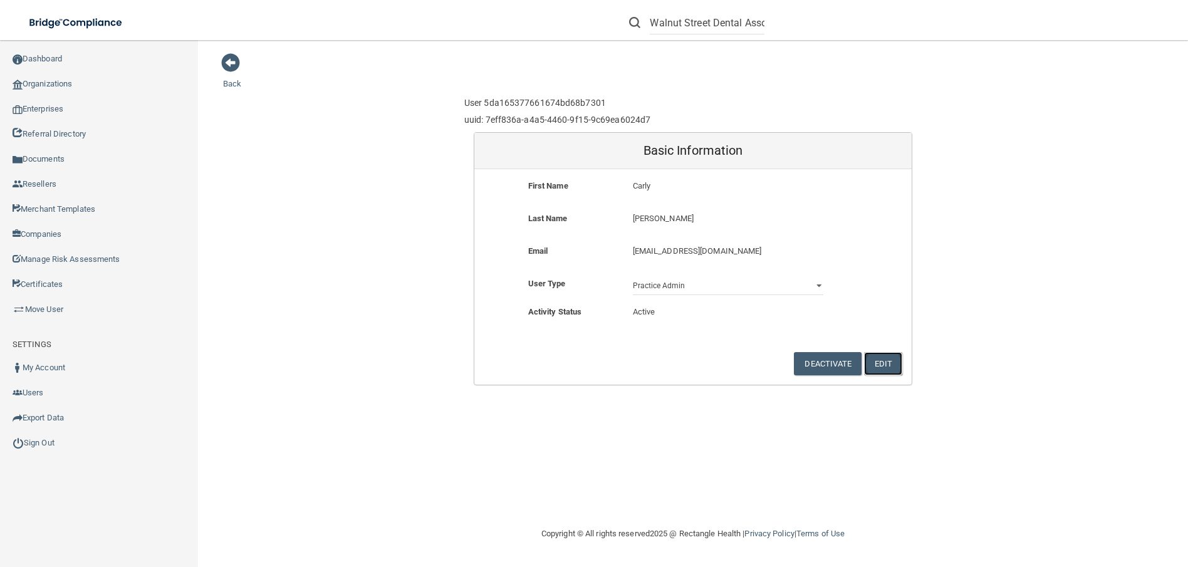
click at [880, 360] on button "Edit" at bounding box center [883, 363] width 38 height 23
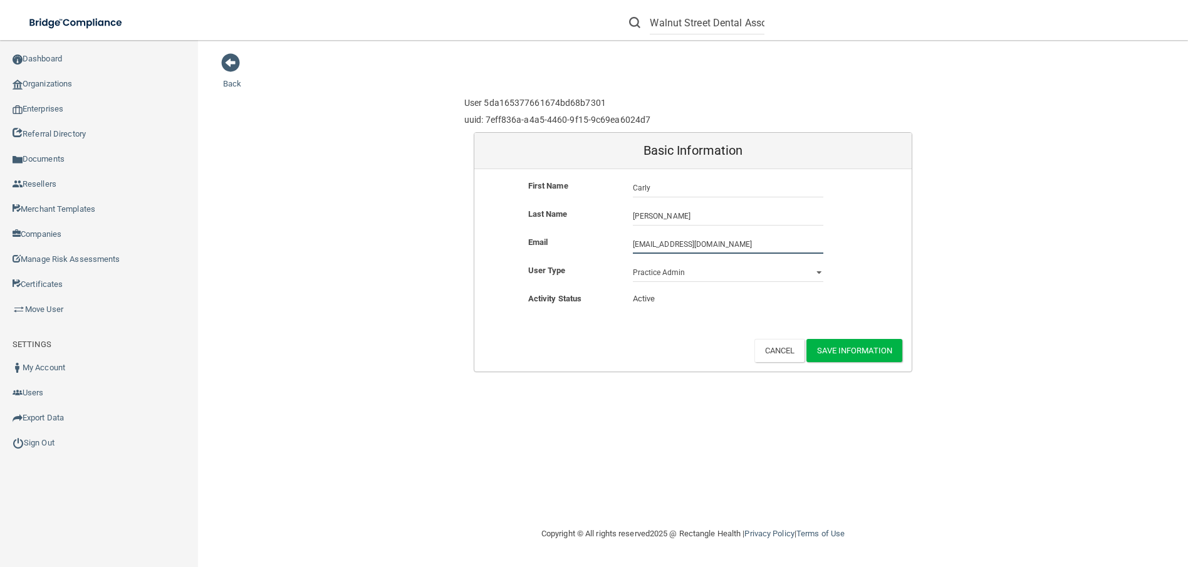
click at [722, 244] on input "[EMAIL_ADDRESS][DOMAIN_NAME]" at bounding box center [728, 244] width 190 height 19
type input "[EMAIL_ADDRESS][DOMAIN_NAME]"
click at [879, 351] on button "Save Information" at bounding box center [854, 350] width 96 height 23
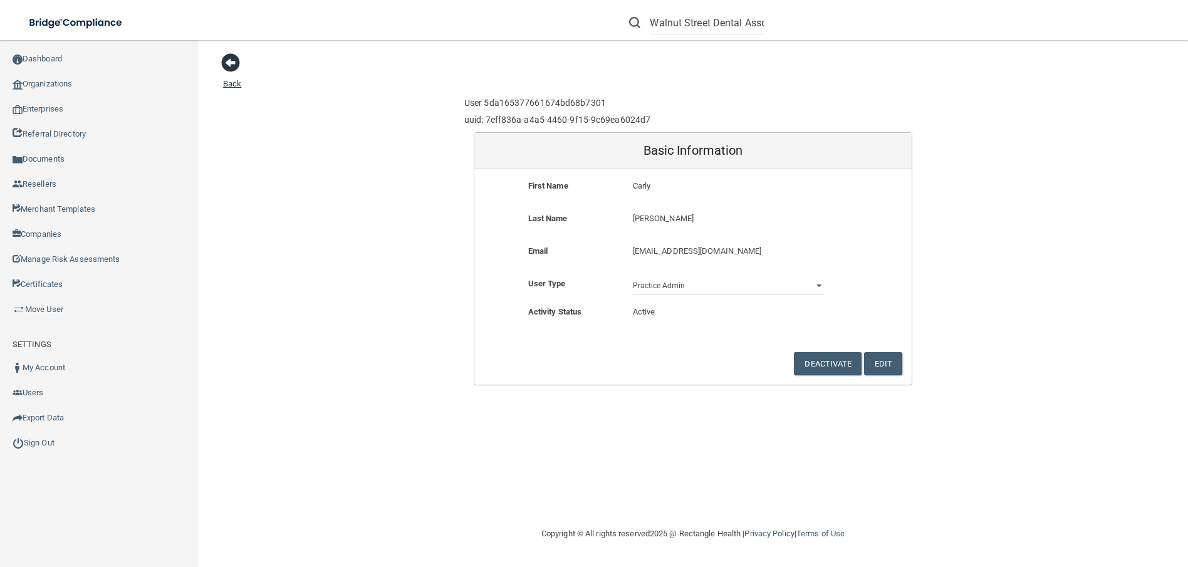
click at [229, 64] on span at bounding box center [230, 62] width 19 height 19
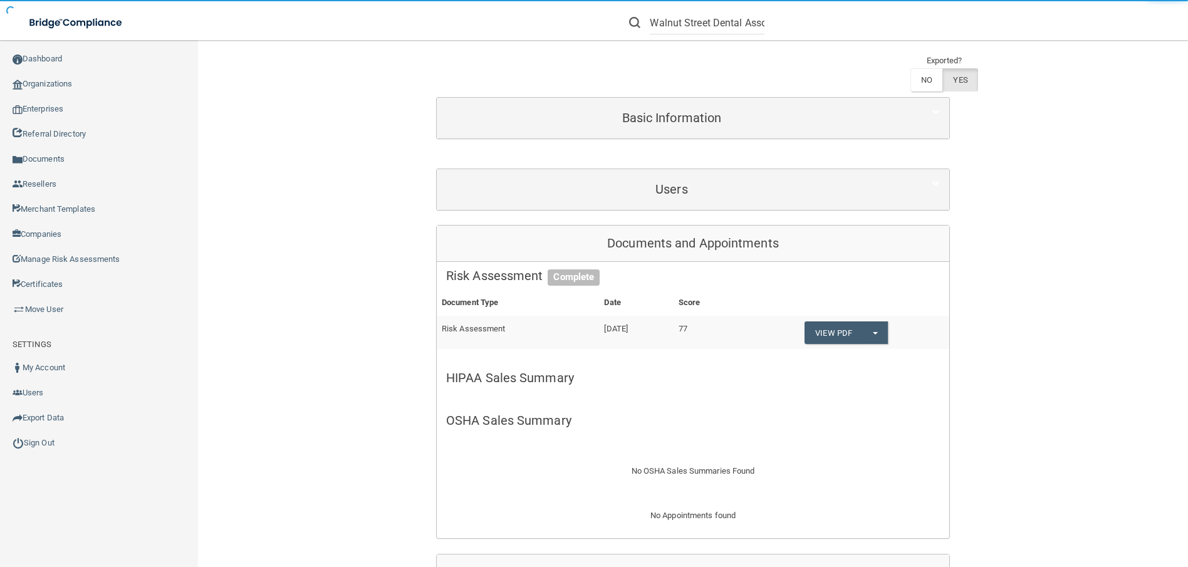
scroll to position [125, 0]
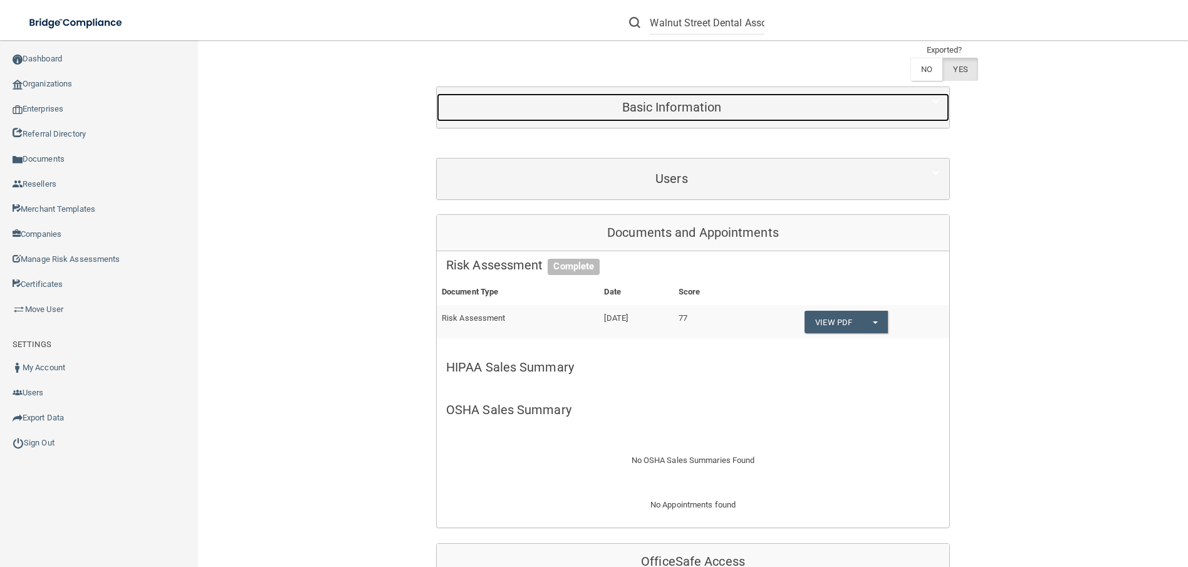
click at [670, 108] on h5 "Basic Information" at bounding box center [671, 107] width 451 height 14
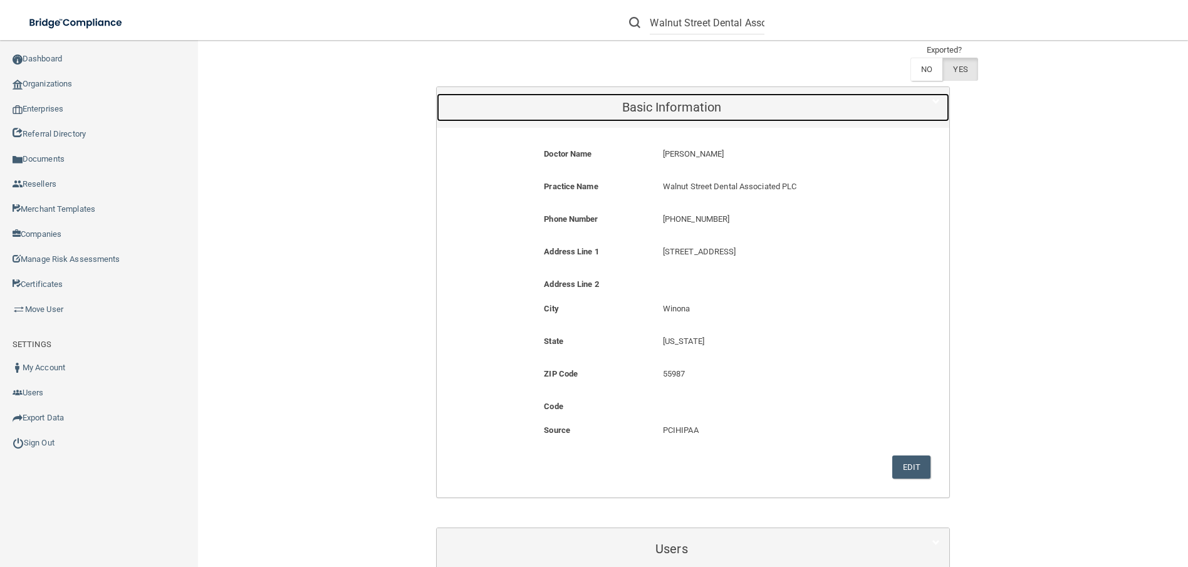
click at [670, 108] on h5 "Basic Information" at bounding box center [671, 107] width 451 height 14
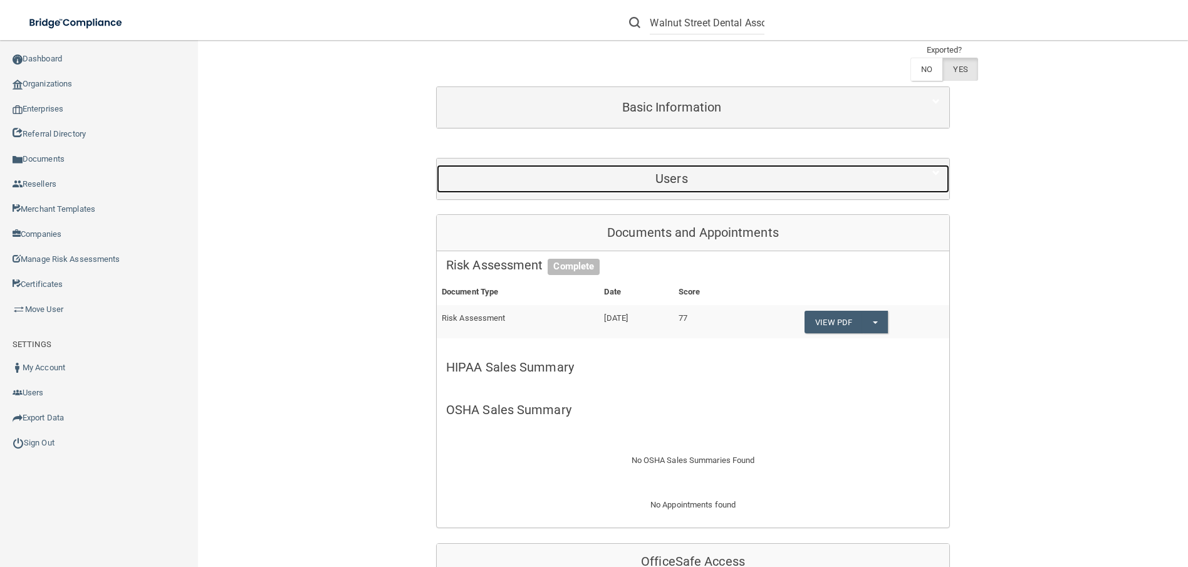
click at [686, 180] on h5 "Users" at bounding box center [671, 179] width 451 height 14
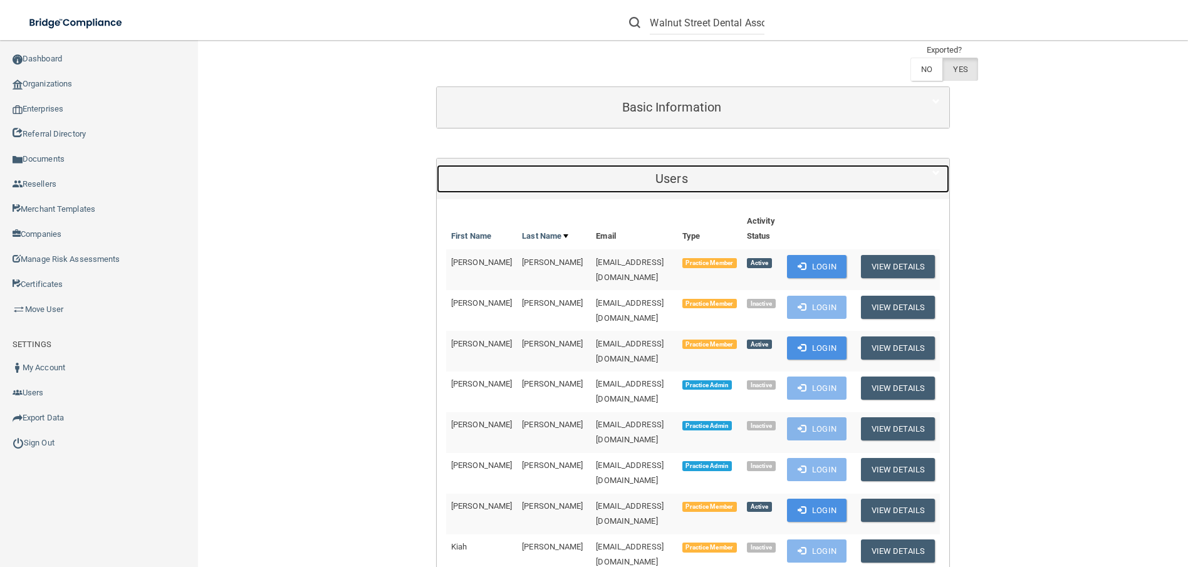
click at [691, 177] on h5 "Users" at bounding box center [671, 179] width 451 height 14
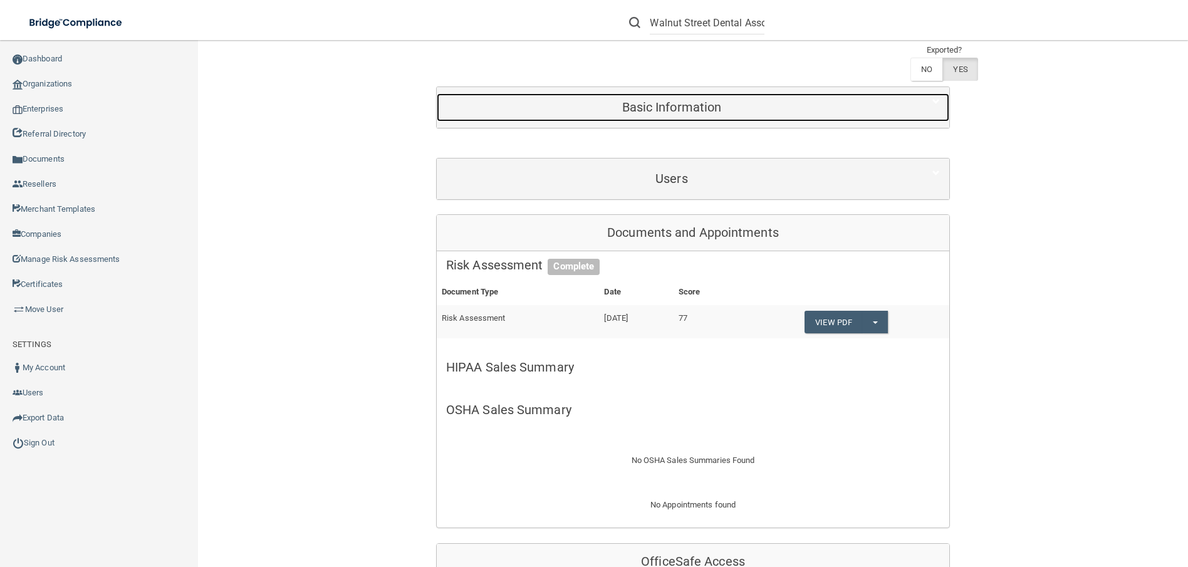
click at [671, 118] on div "Basic Information" at bounding box center [672, 107] width 470 height 28
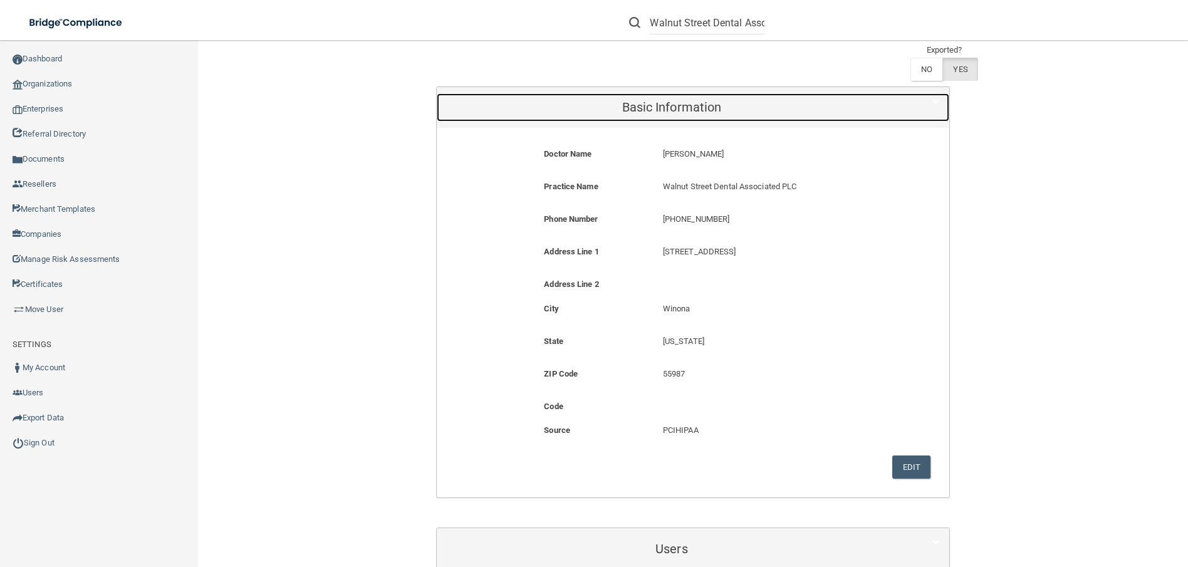
click at [671, 118] on div "Basic Information" at bounding box center [672, 107] width 470 height 28
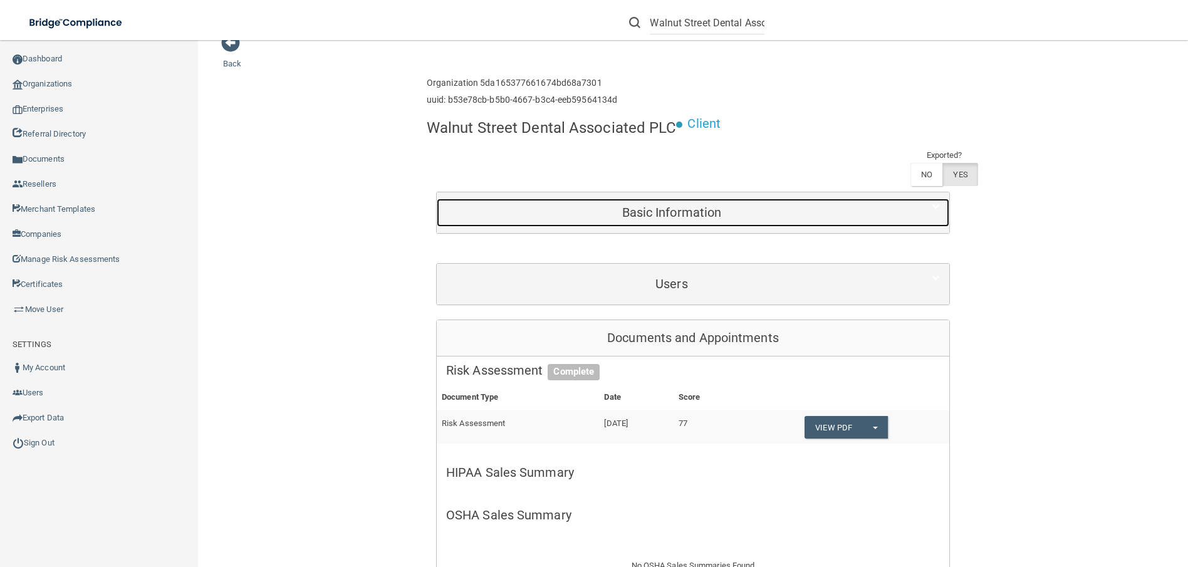
scroll to position [0, 0]
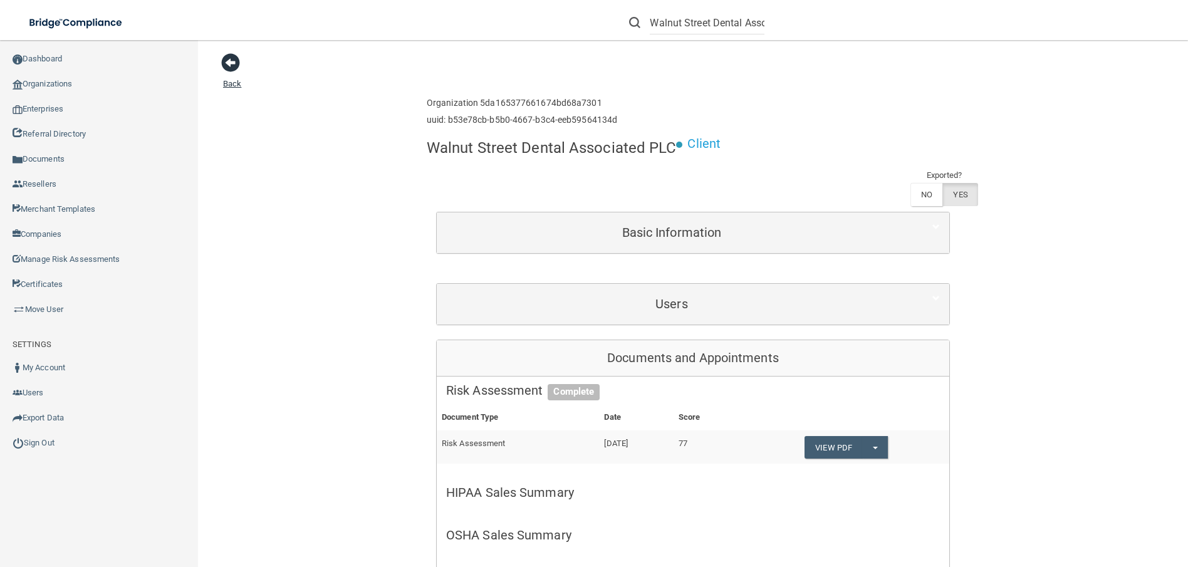
click at [229, 66] on span at bounding box center [230, 62] width 19 height 19
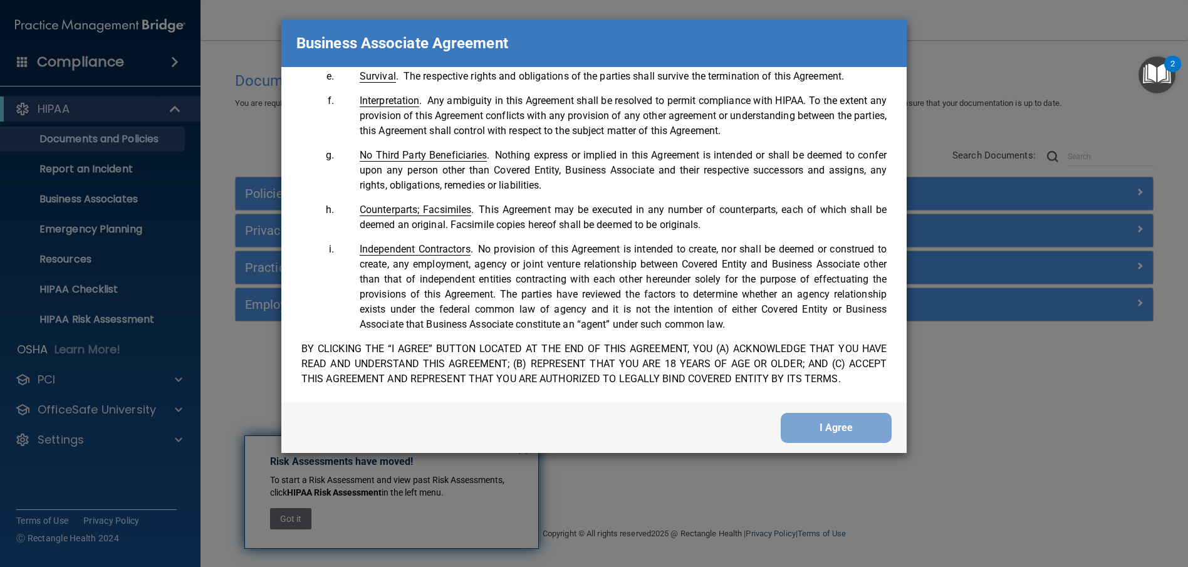
scroll to position [2555, 0]
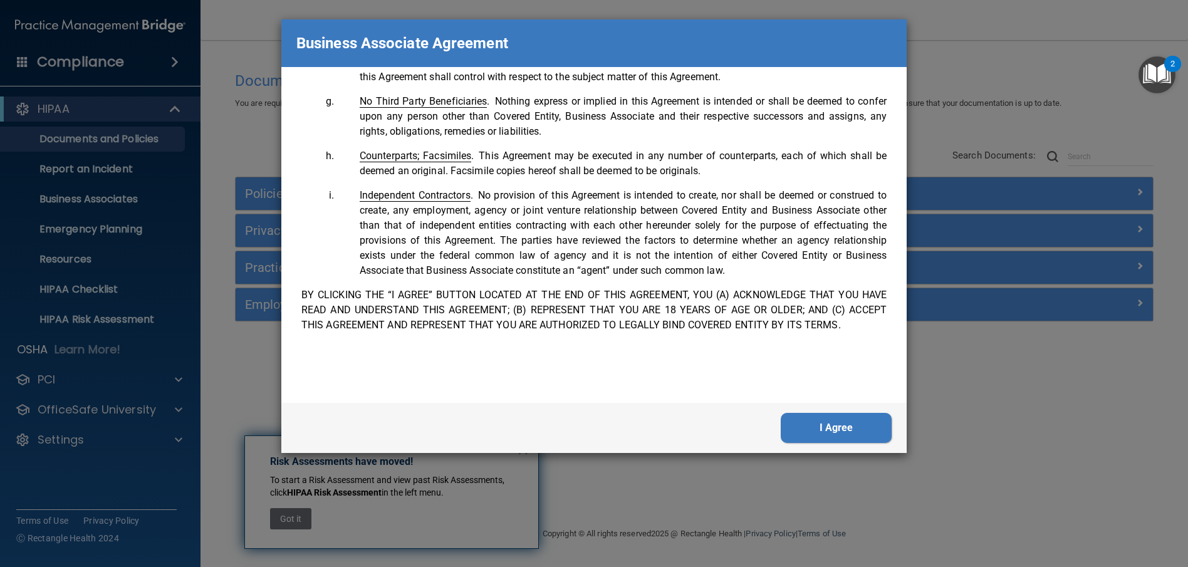
click at [863, 430] on button "I Agree" at bounding box center [836, 428] width 111 height 30
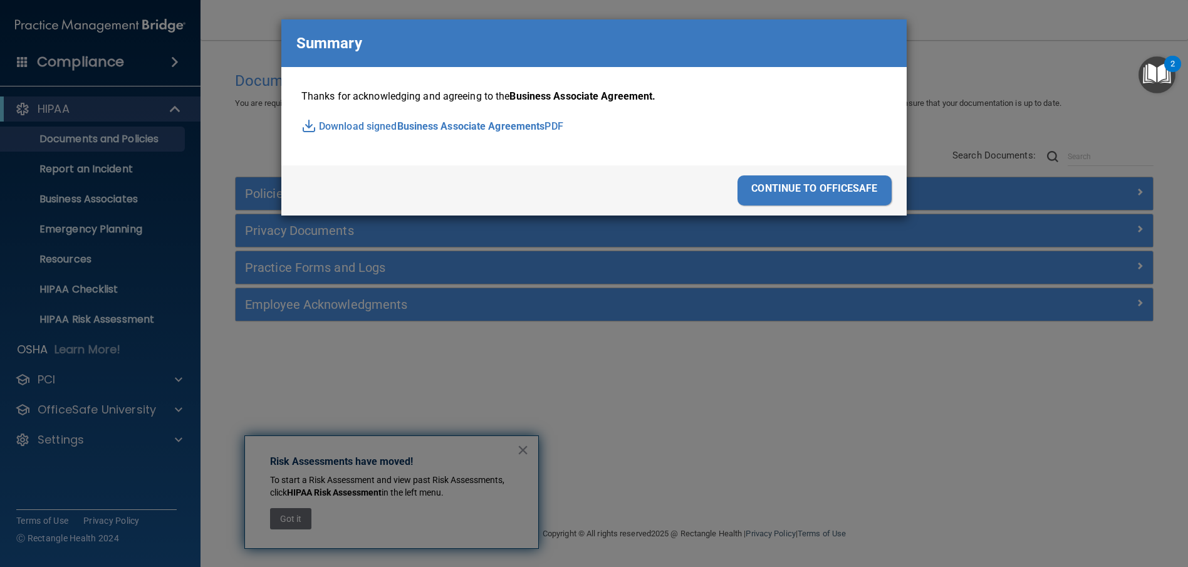
click at [822, 189] on div "continue to officesafe" at bounding box center [814, 190] width 154 height 30
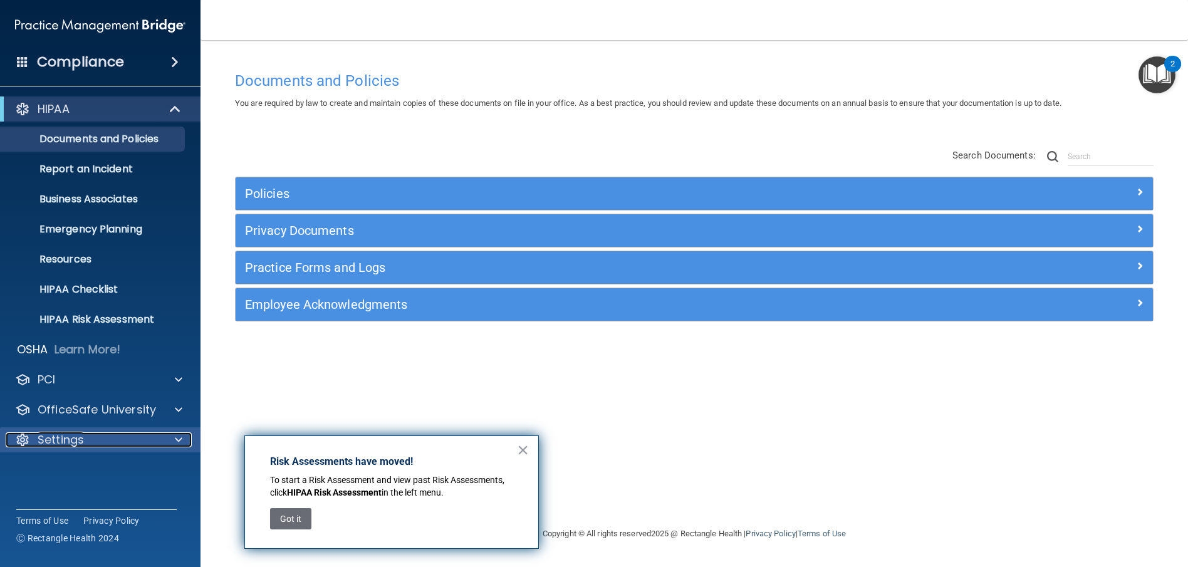
click at [101, 447] on div "Settings" at bounding box center [83, 439] width 155 height 15
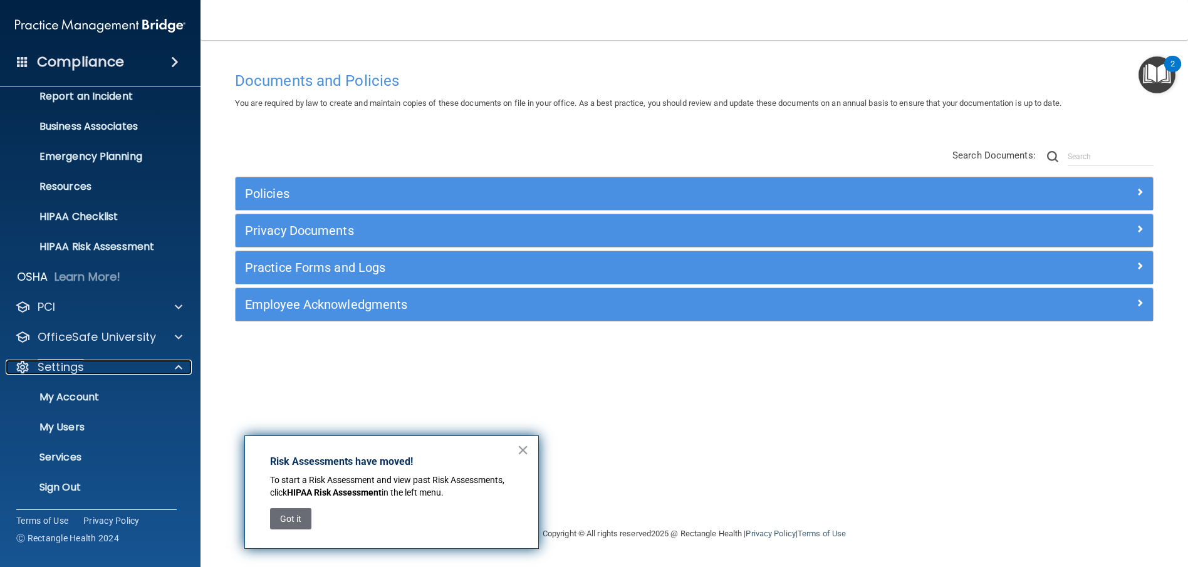
scroll to position [73, 0]
click at [96, 398] on p "My Account" at bounding box center [93, 396] width 171 height 13
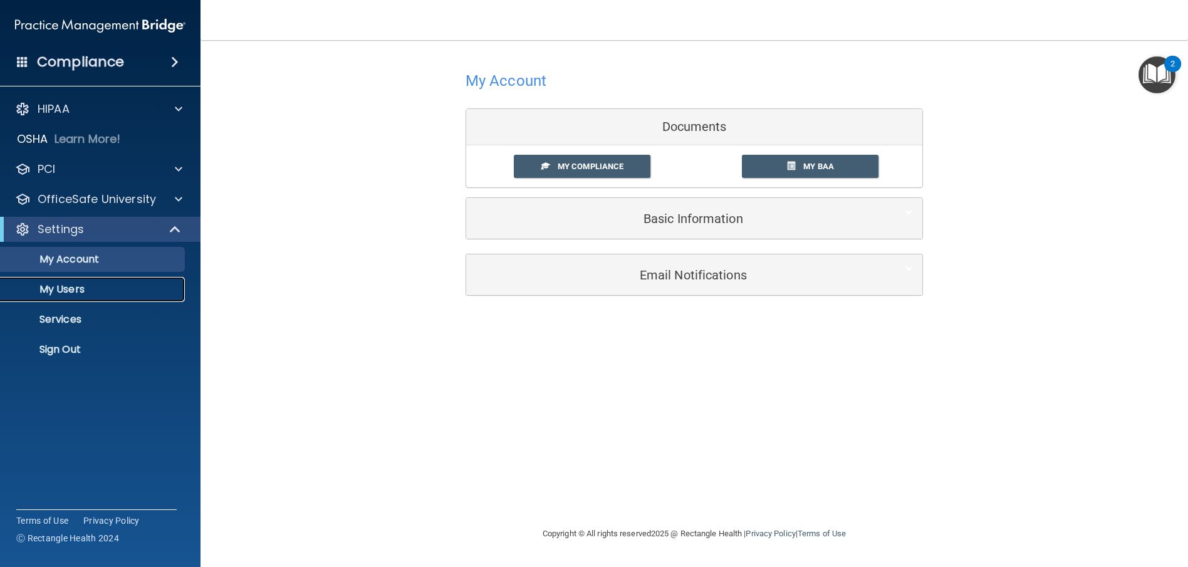
click at [73, 288] on p "My Users" at bounding box center [93, 289] width 171 height 13
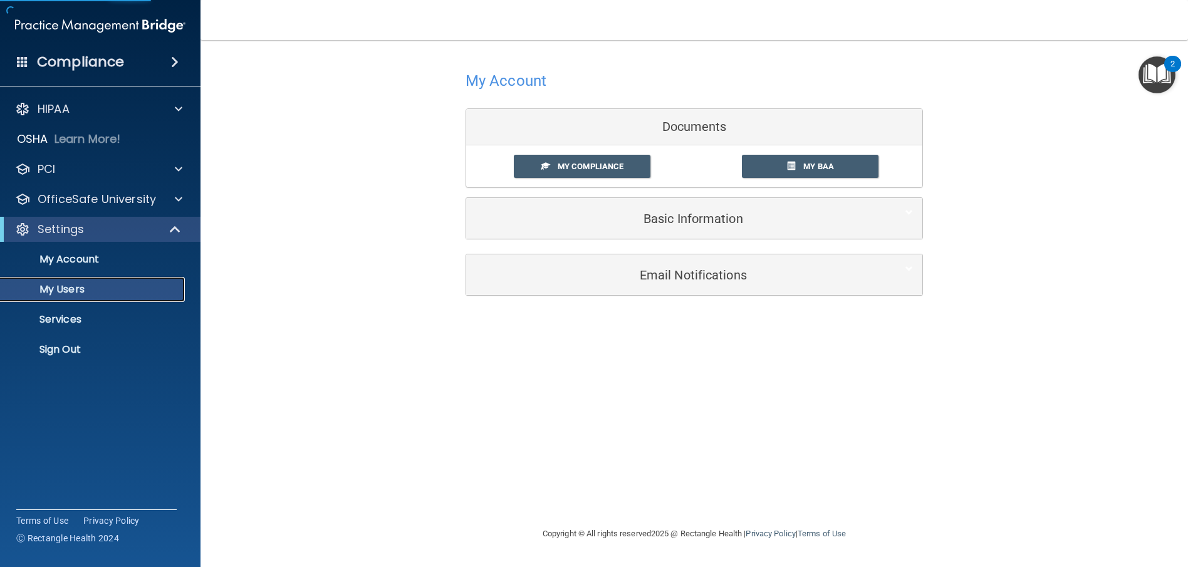
select select "20"
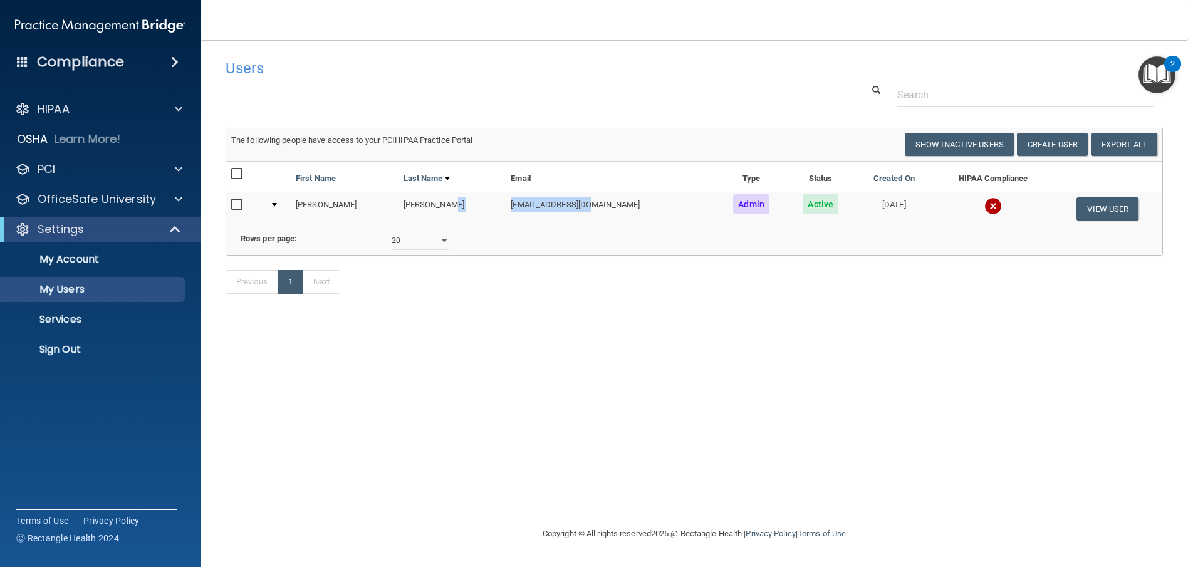
drag, startPoint x: 576, startPoint y: 206, endPoint x: 484, endPoint y: 209, distance: 92.2
click at [484, 209] on tr "Andrew Geislinger wallntdds@hbci.com Admin Active 07/25/2025 View User" at bounding box center [694, 209] width 936 height 34
drag, startPoint x: 484, startPoint y: 209, endPoint x: 715, endPoint y: 333, distance: 261.5
click at [716, 333] on div "Users Success! New user created. × Error! The user couldn't be created. × Succe…" at bounding box center [694, 283] width 937 height 461
drag, startPoint x: 536, startPoint y: 212, endPoint x: 549, endPoint y: 201, distance: 17.3
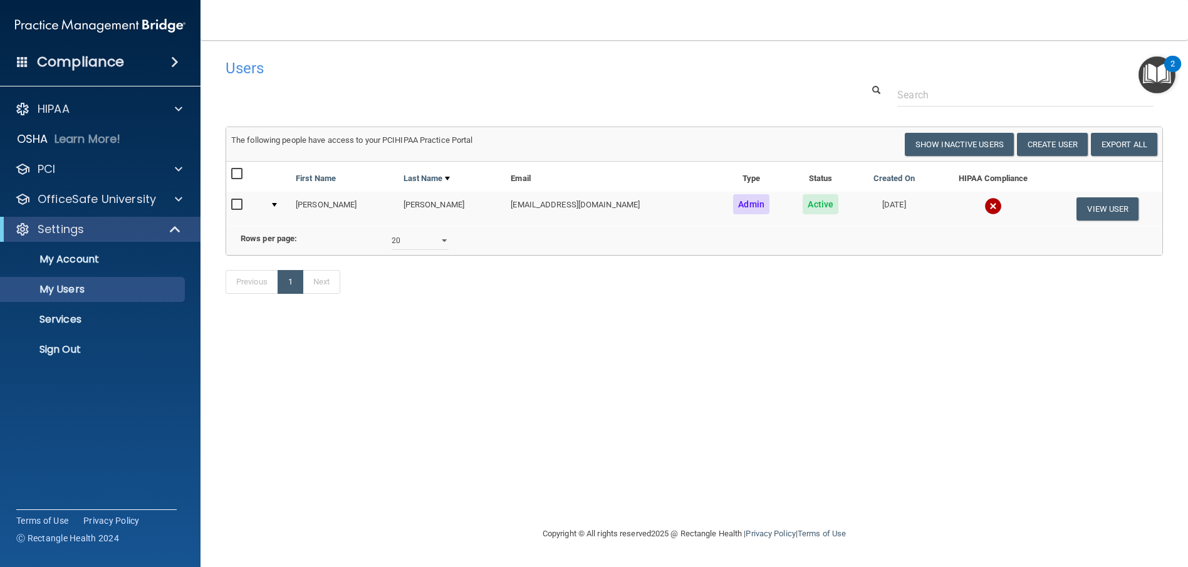
click at [536, 212] on td "[EMAIL_ADDRESS][DOMAIN_NAME]" at bounding box center [611, 209] width 211 height 34
drag, startPoint x: 581, startPoint y: 206, endPoint x: 492, endPoint y: 211, distance: 89.1
click at [506, 211] on td "[EMAIL_ADDRESS][DOMAIN_NAME]" at bounding box center [611, 209] width 211 height 34
drag, startPoint x: 492, startPoint y: 211, endPoint x: 503, endPoint y: 201, distance: 14.7
copy td "[EMAIL_ADDRESS][DOMAIN_NAME]"
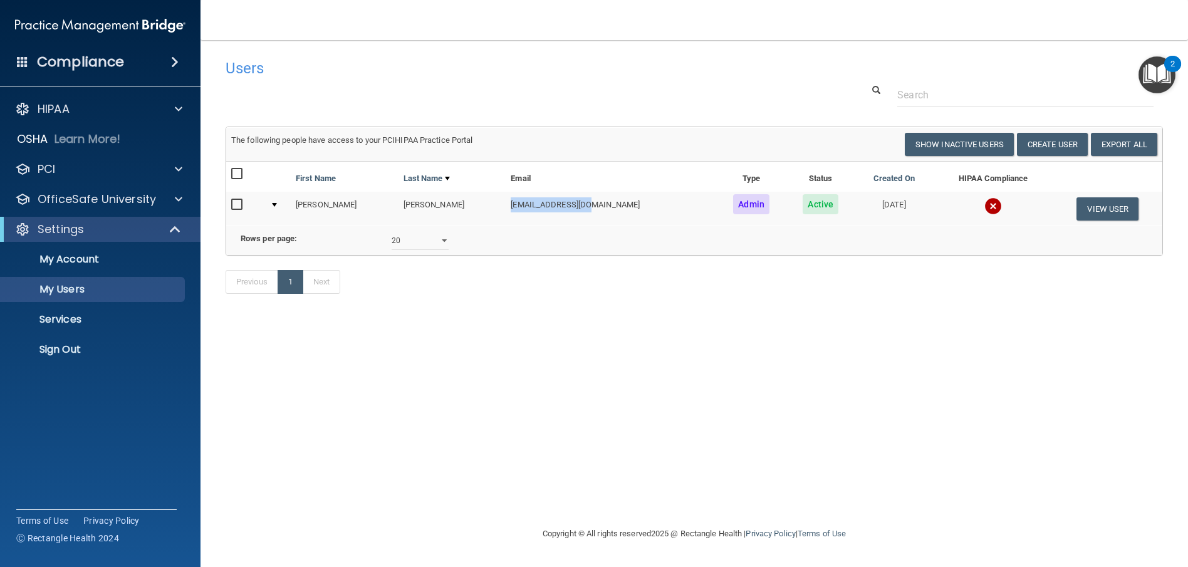
click at [565, 214] on td "[EMAIL_ADDRESS][DOMAIN_NAME]" at bounding box center [611, 209] width 211 height 34
click at [510, 198] on td "[EMAIL_ADDRESS][DOMAIN_NAME]" at bounding box center [611, 209] width 211 height 34
click at [70, 352] on p "Sign Out" at bounding box center [93, 349] width 171 height 13
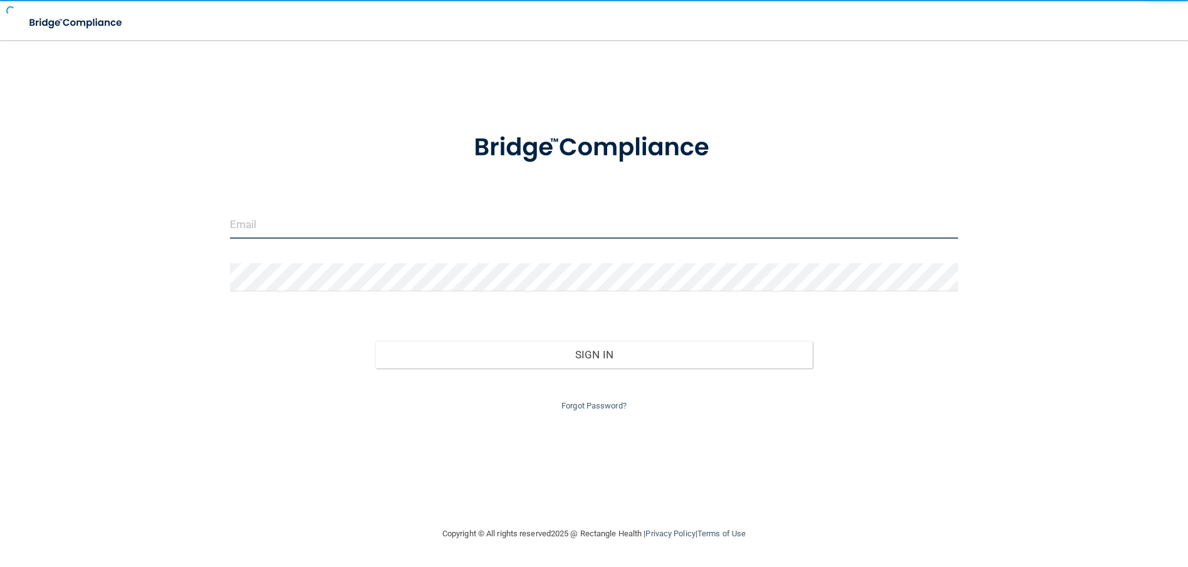
type input "lrippy@rectanglehealth.com"
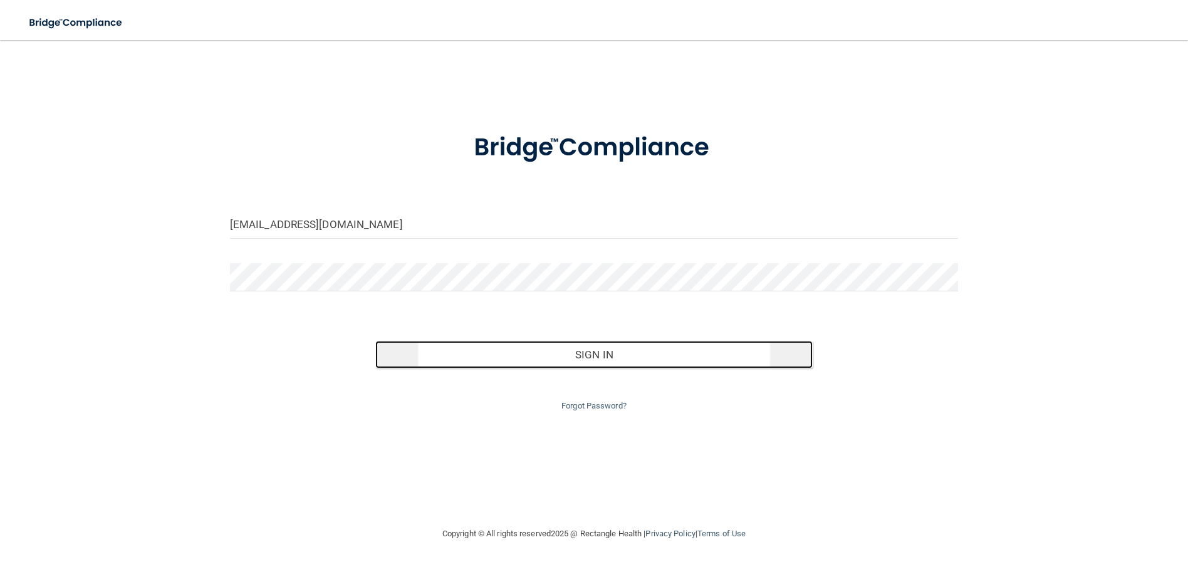
click at [504, 350] on button "Sign In" at bounding box center [593, 355] width 437 height 28
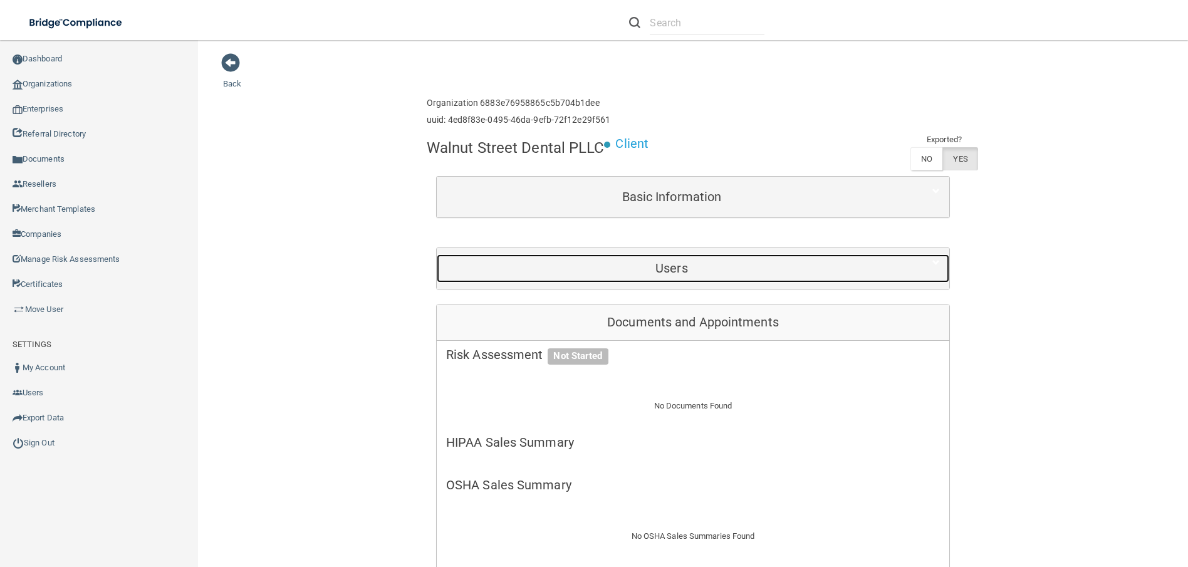
click at [694, 274] on h5 "Users" at bounding box center [671, 268] width 451 height 14
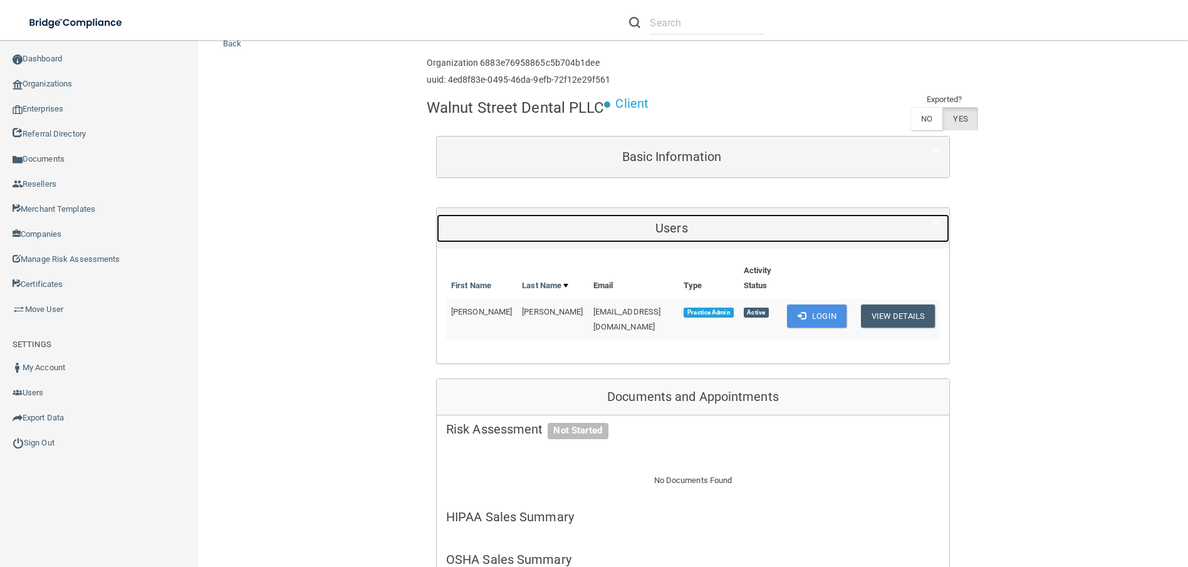
scroll to position [63, 0]
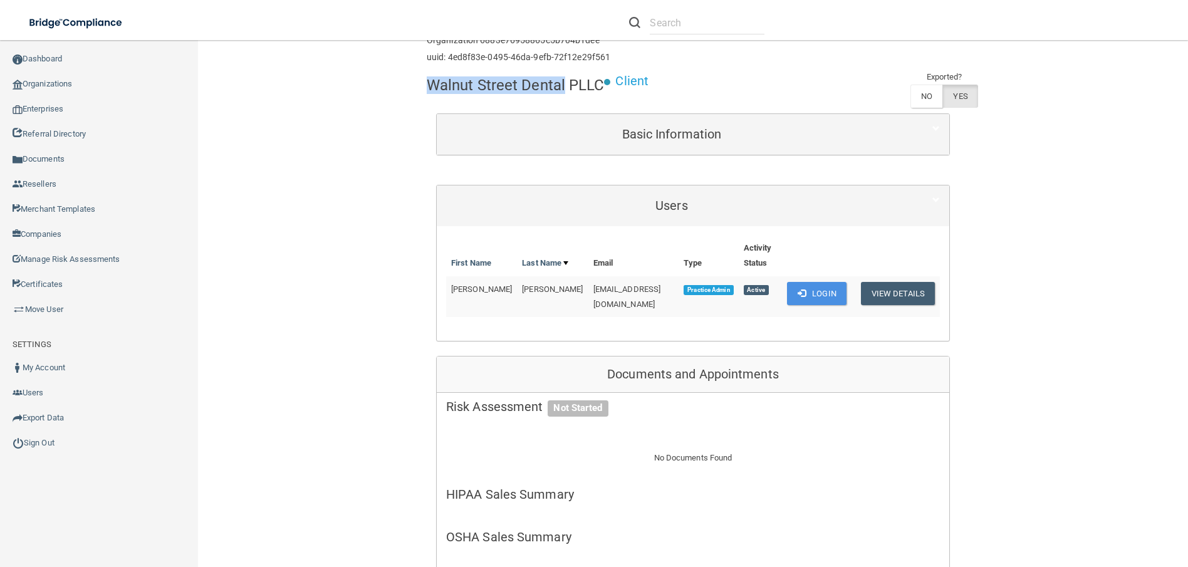
drag, startPoint x: 426, startPoint y: 87, endPoint x: 561, endPoint y: 85, distance: 135.4
click at [561, 85] on h4 "Walnut Street Dental PLLC" at bounding box center [516, 85] width 178 height 16
drag, startPoint x: 561, startPoint y: 85, endPoint x: 555, endPoint y: 86, distance: 6.4
copy h4 "Walnut Street Dental"
click at [679, 276] on td "Practice Admin" at bounding box center [709, 296] width 60 height 41
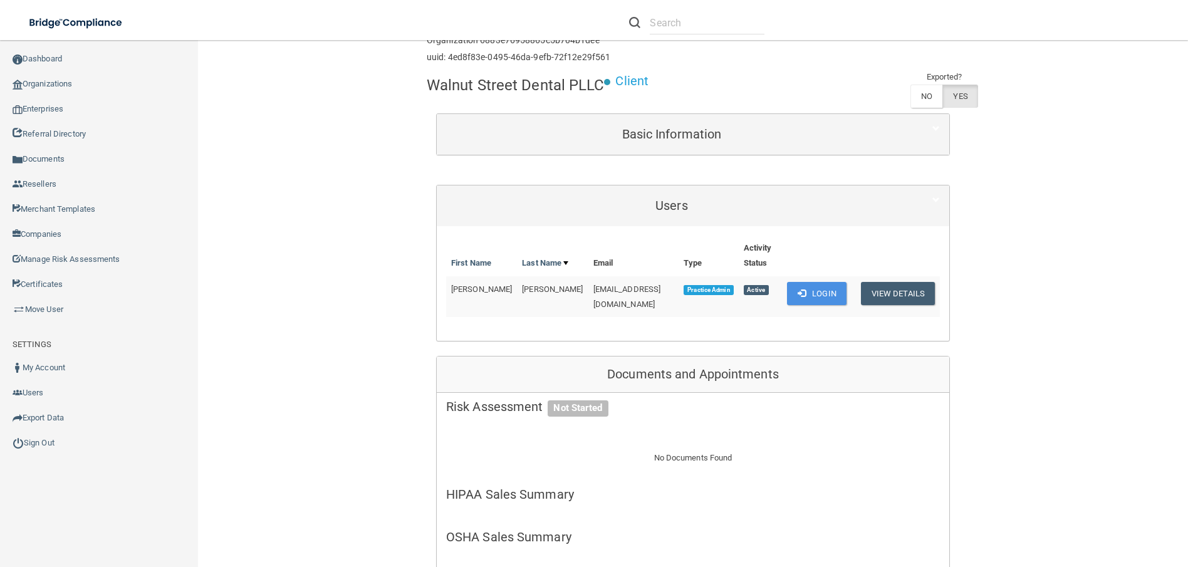
click at [679, 276] on td "Practice Admin" at bounding box center [709, 296] width 60 height 41
click at [882, 282] on button "View Details" at bounding box center [898, 293] width 74 height 23
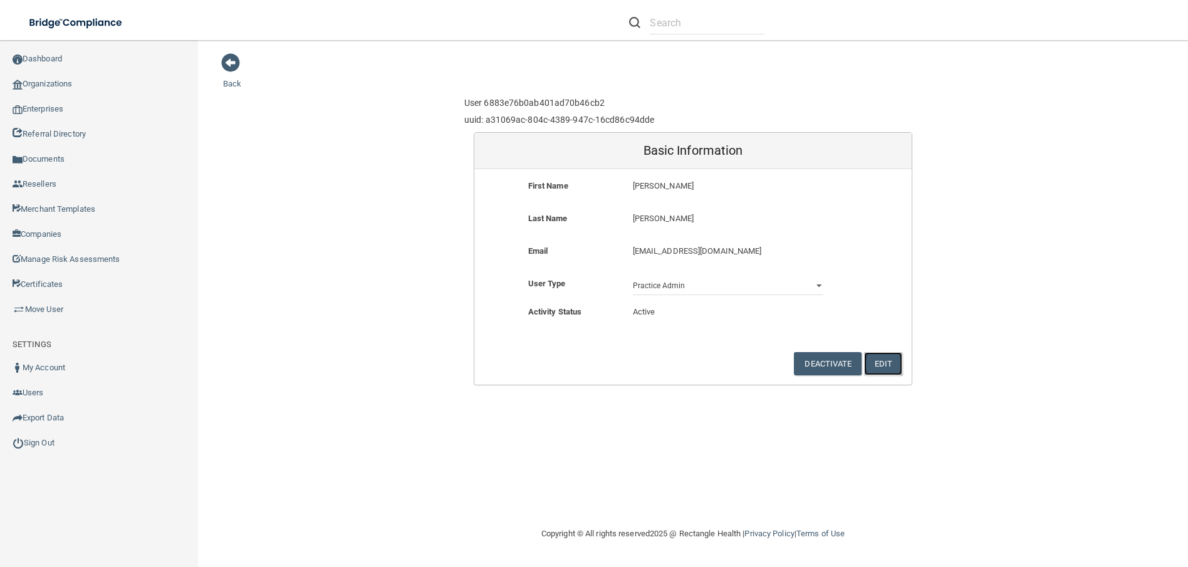
click at [885, 359] on button "Edit" at bounding box center [883, 363] width 38 height 23
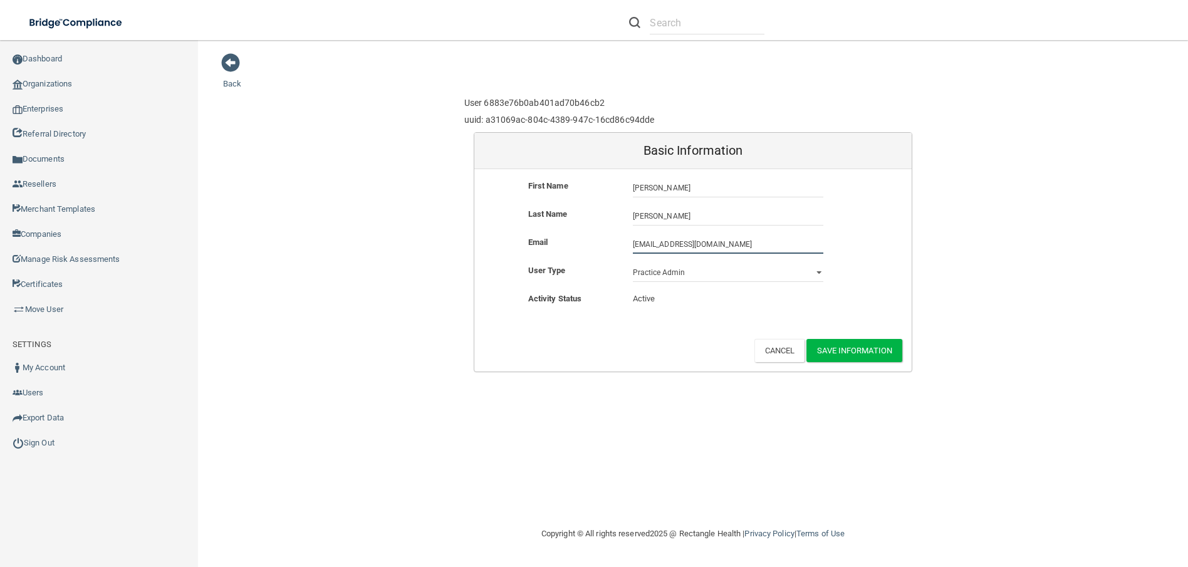
click at [647, 244] on input "[EMAIL_ADDRESS][DOMAIN_NAME]" at bounding box center [728, 244] width 190 height 19
type input "[EMAIL_ADDRESS][DOMAIN_NAME]"
click at [868, 340] on button "Save Information" at bounding box center [854, 350] width 96 height 23
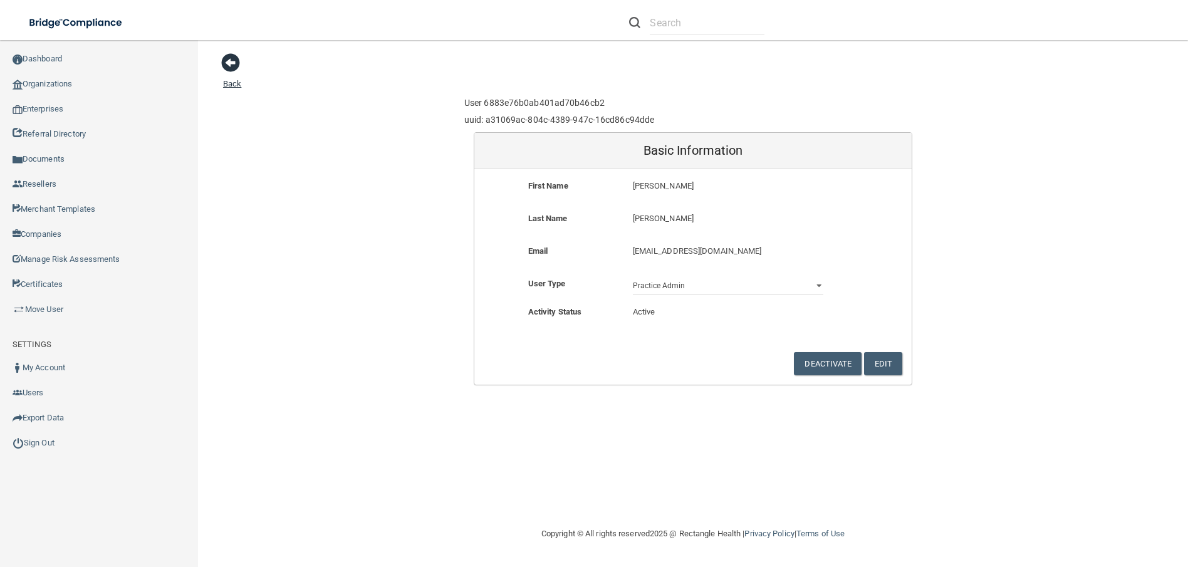
click at [232, 63] on span at bounding box center [230, 62] width 19 height 19
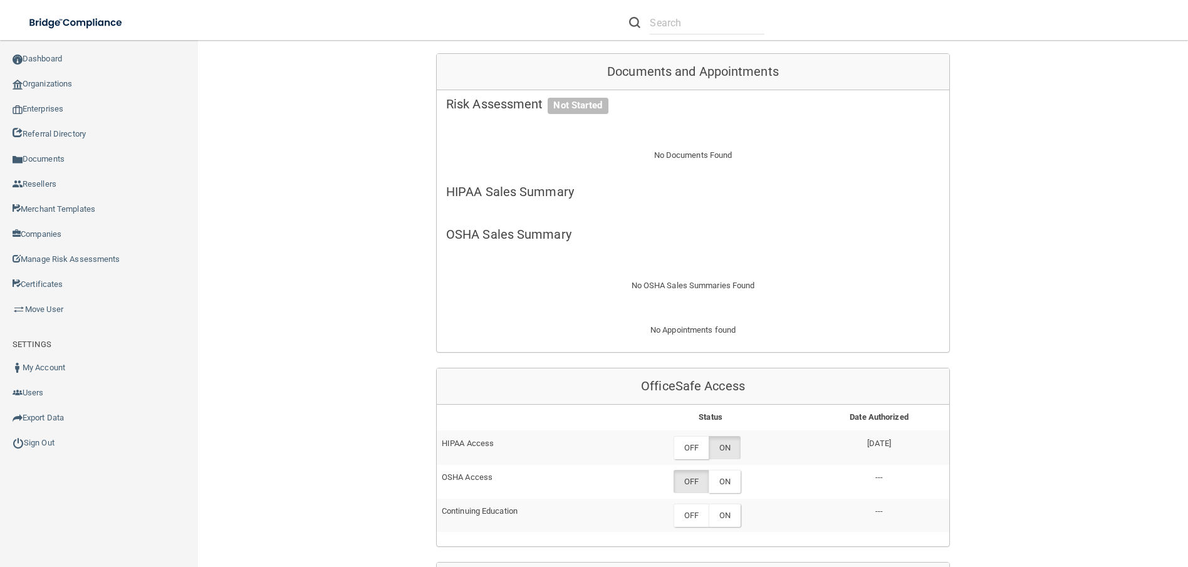
scroll to position [501, 0]
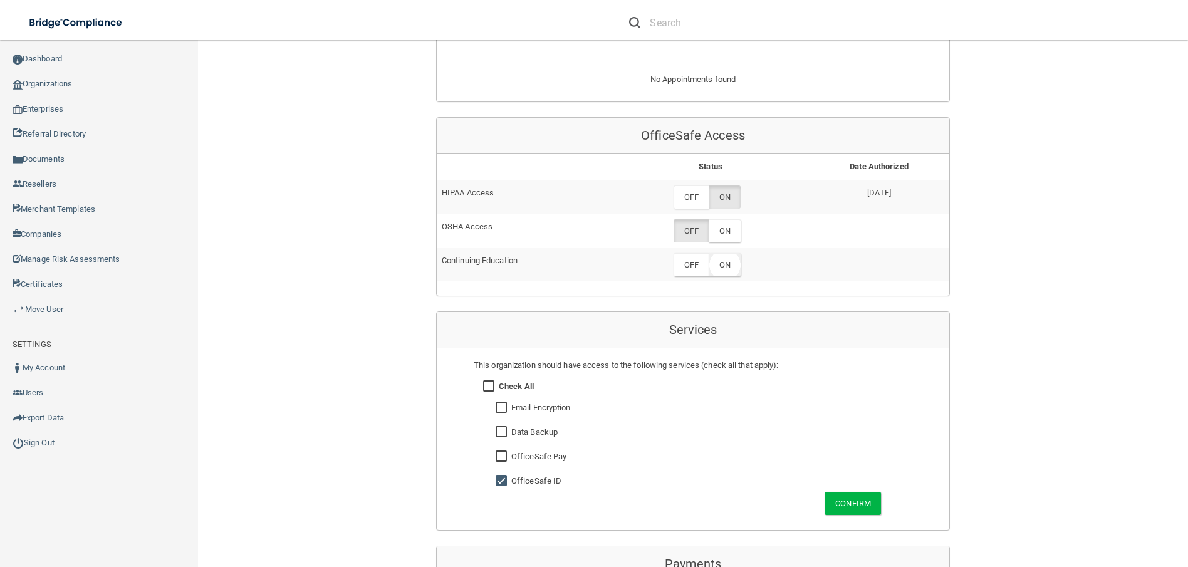
click at [726, 265] on label "ON" at bounding box center [725, 264] width 32 height 23
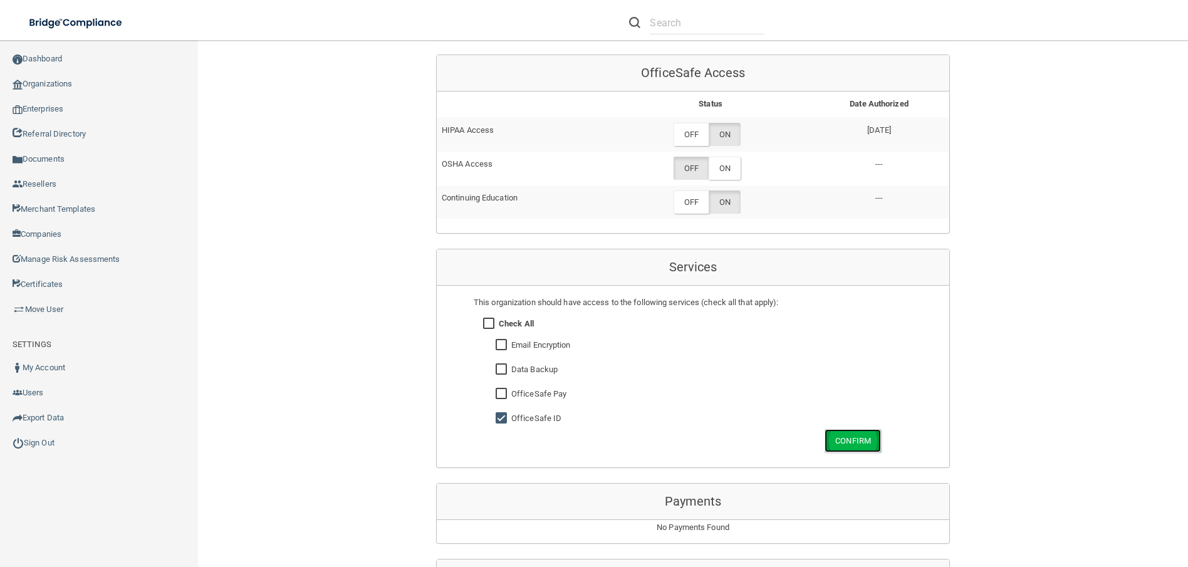
click at [852, 447] on button "Confirm" at bounding box center [853, 440] width 56 height 23
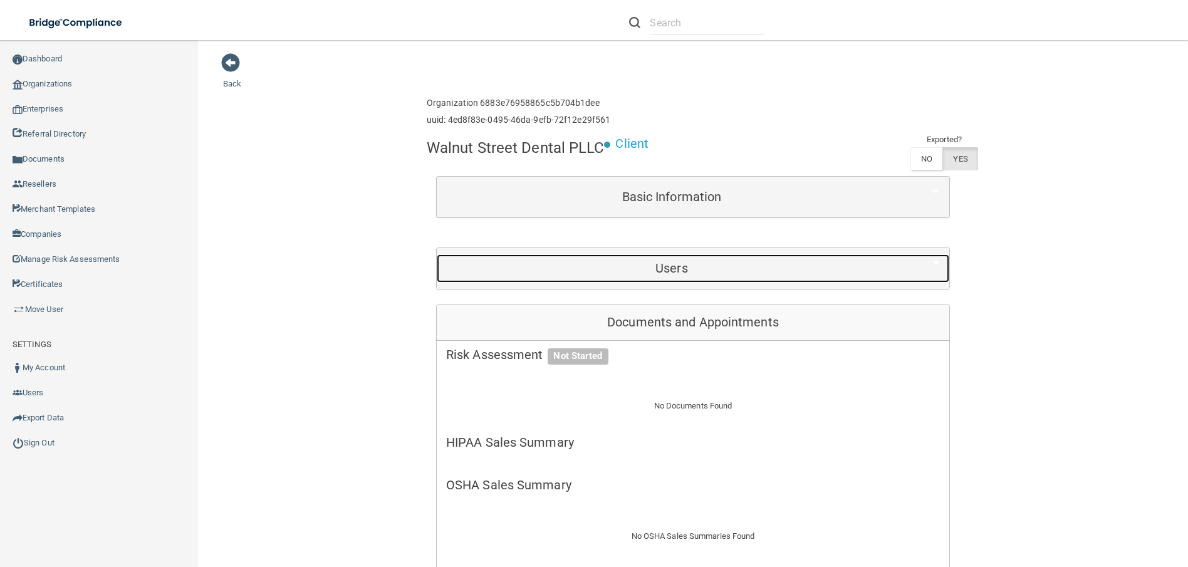
click at [625, 258] on div "Users" at bounding box center [672, 268] width 470 height 28
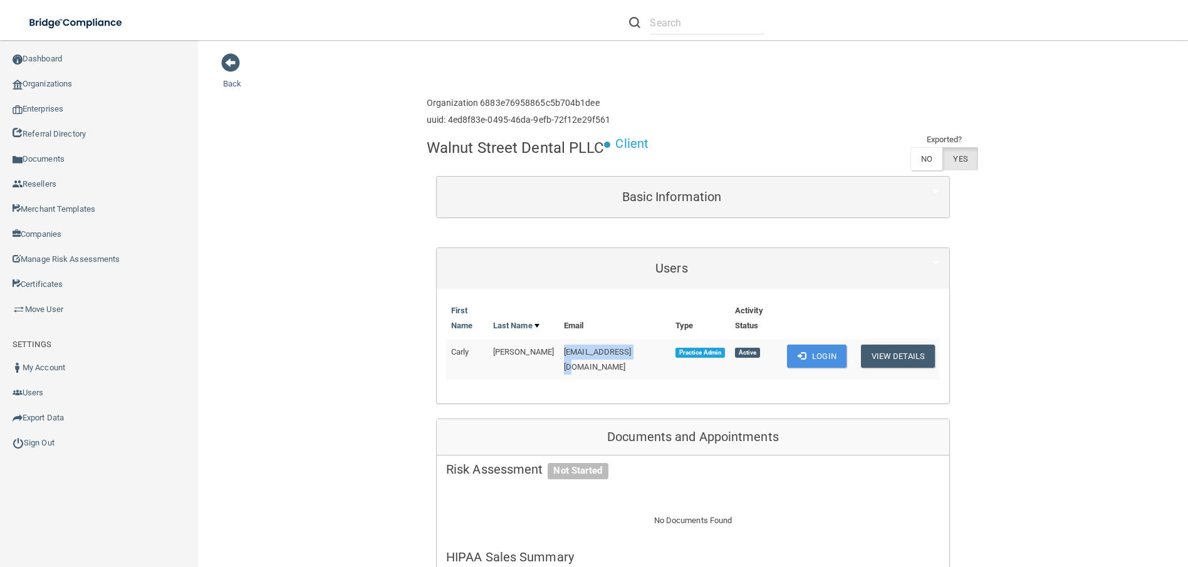
drag, startPoint x: 632, startPoint y: 339, endPoint x: 553, endPoint y: 345, distance: 79.8
click at [559, 345] on td "[EMAIL_ADDRESS][DOMAIN_NAME]" at bounding box center [615, 359] width 112 height 41
drag, startPoint x: 553, startPoint y: 345, endPoint x: 602, endPoint y: 337, distance: 49.4
copy span "[EMAIL_ADDRESS][DOMAIN_NAME]"
